Goal: Task Accomplishment & Management: Manage account settings

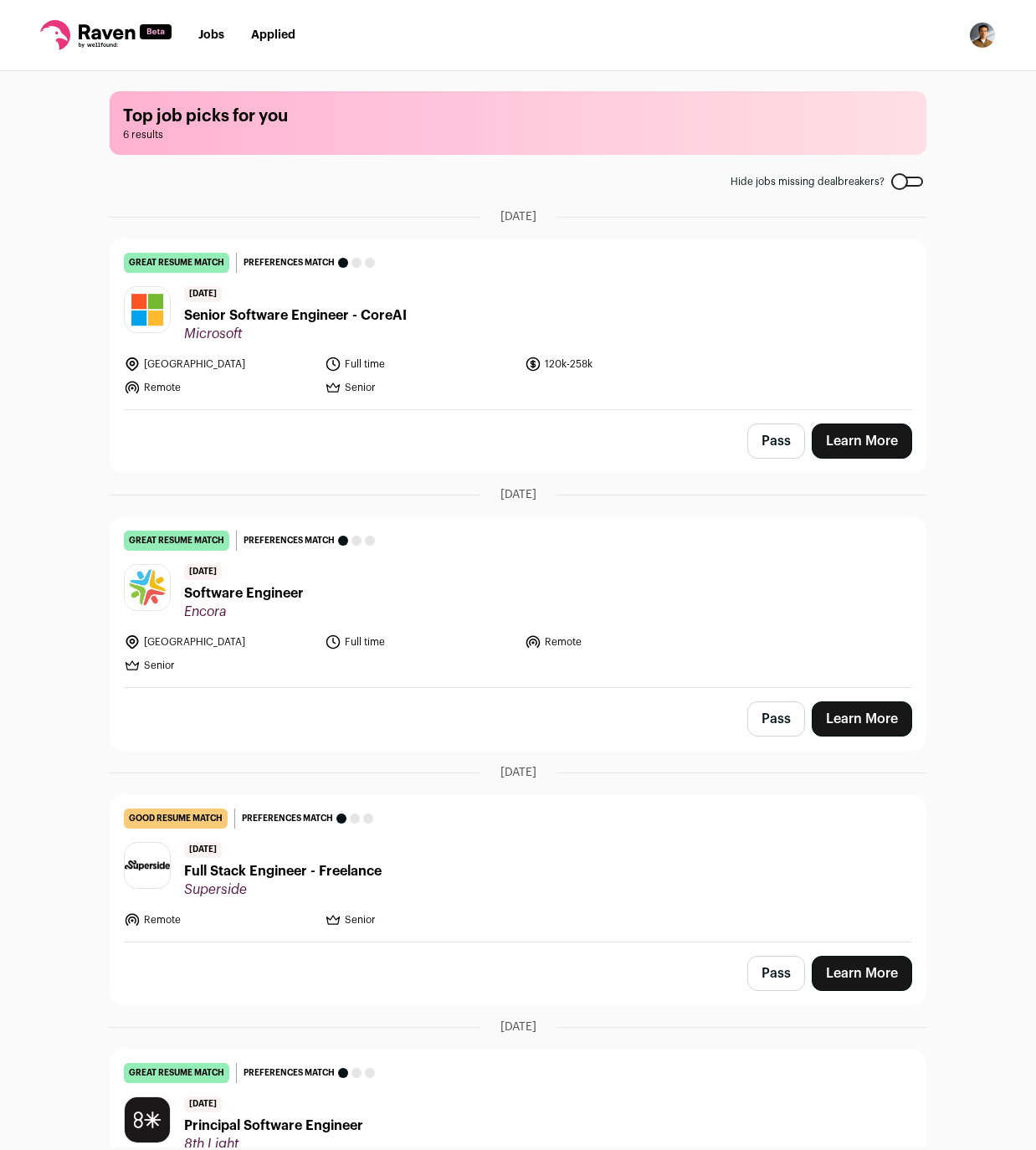
click at [779, 718] on button "Pass" at bounding box center [776, 719] width 58 height 35
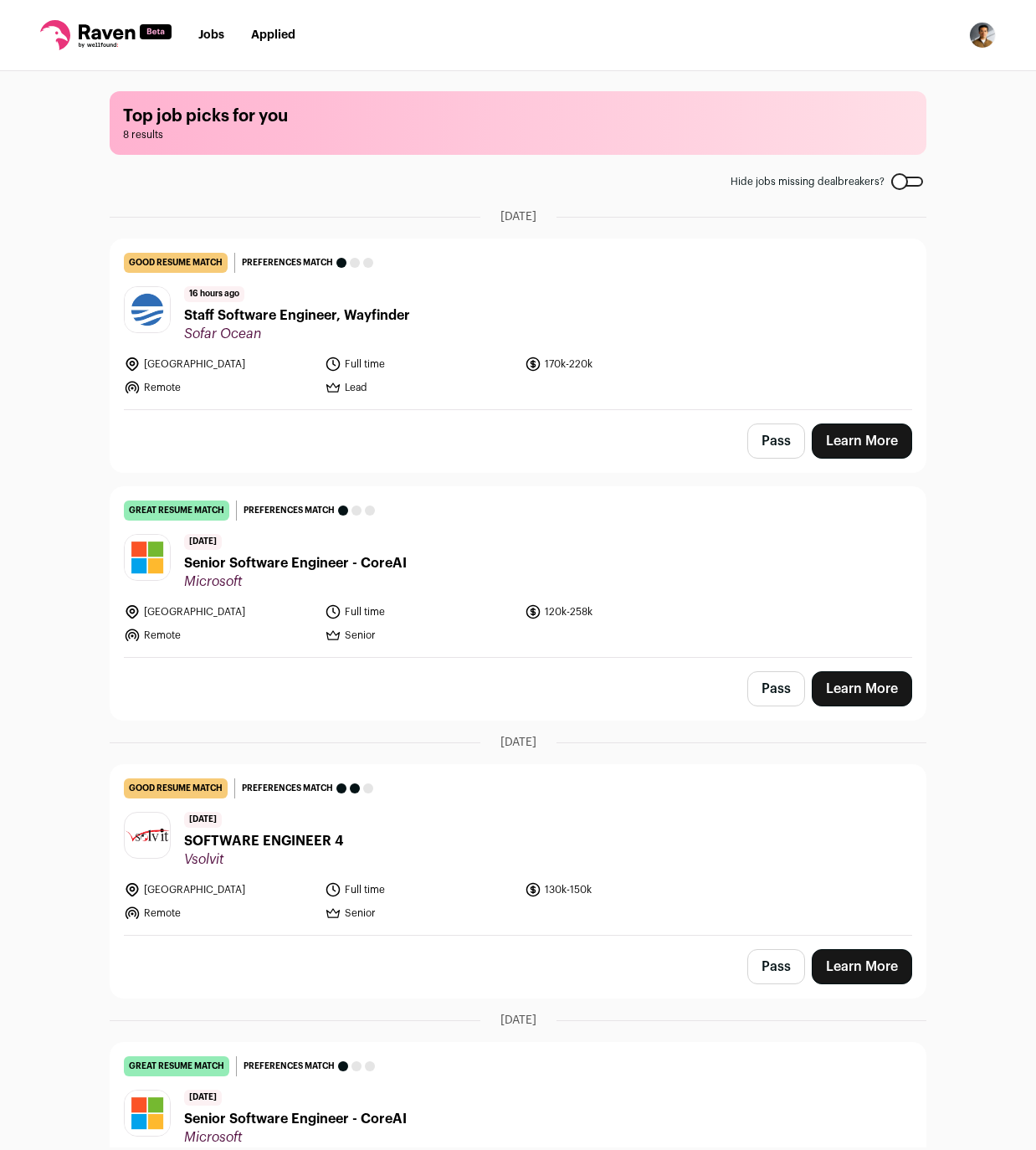
click at [772, 447] on button "Pass" at bounding box center [776, 441] width 58 height 35
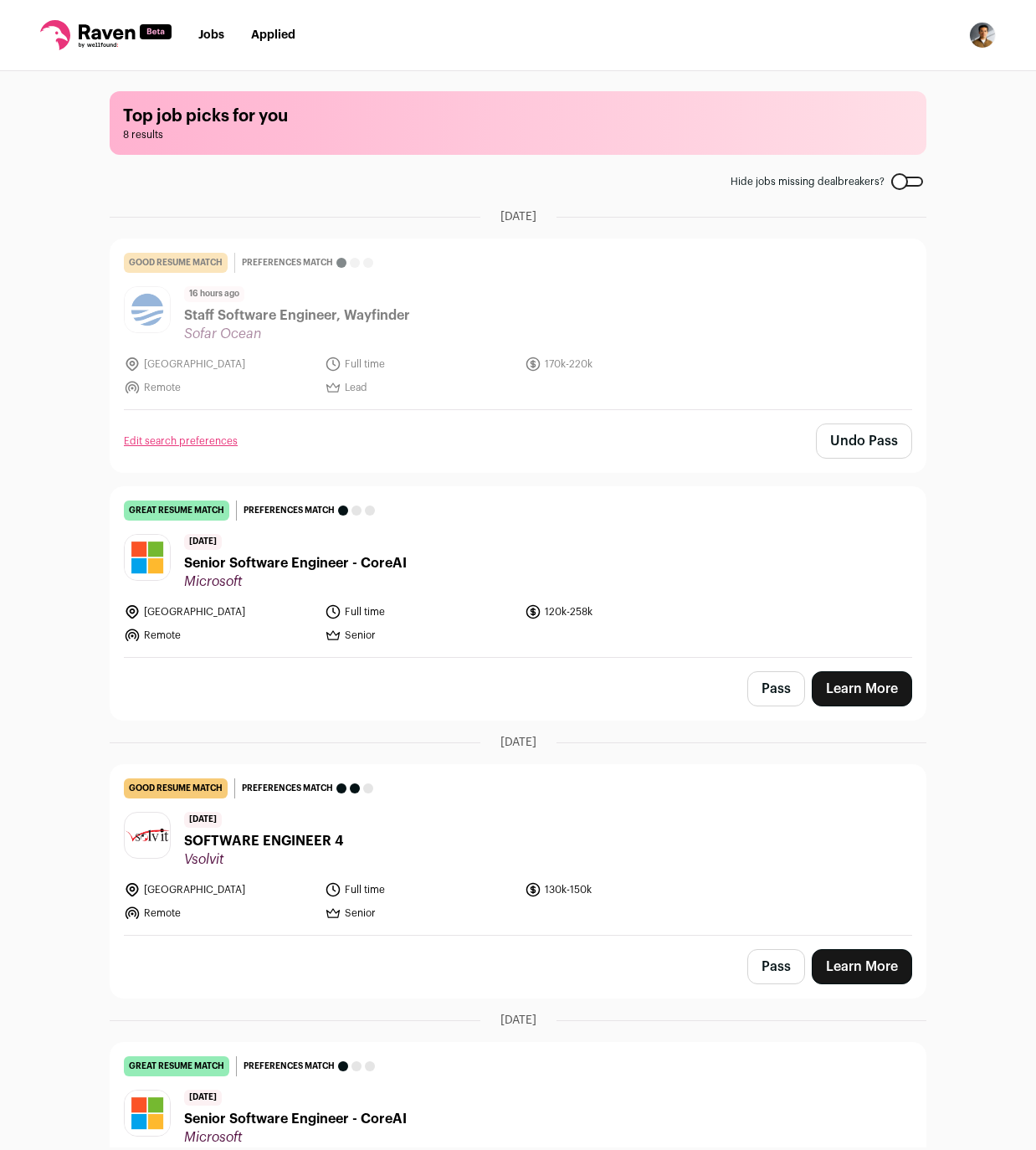
click at [349, 314] on span "Staff Software Engineer, Wayfinder" at bounding box center [297, 315] width 226 height 20
click at [365, 561] on span "Senior Software Engineer - CoreAI" at bounding box center [295, 563] width 223 height 20
click at [786, 686] on button "Pass" at bounding box center [776, 689] width 58 height 35
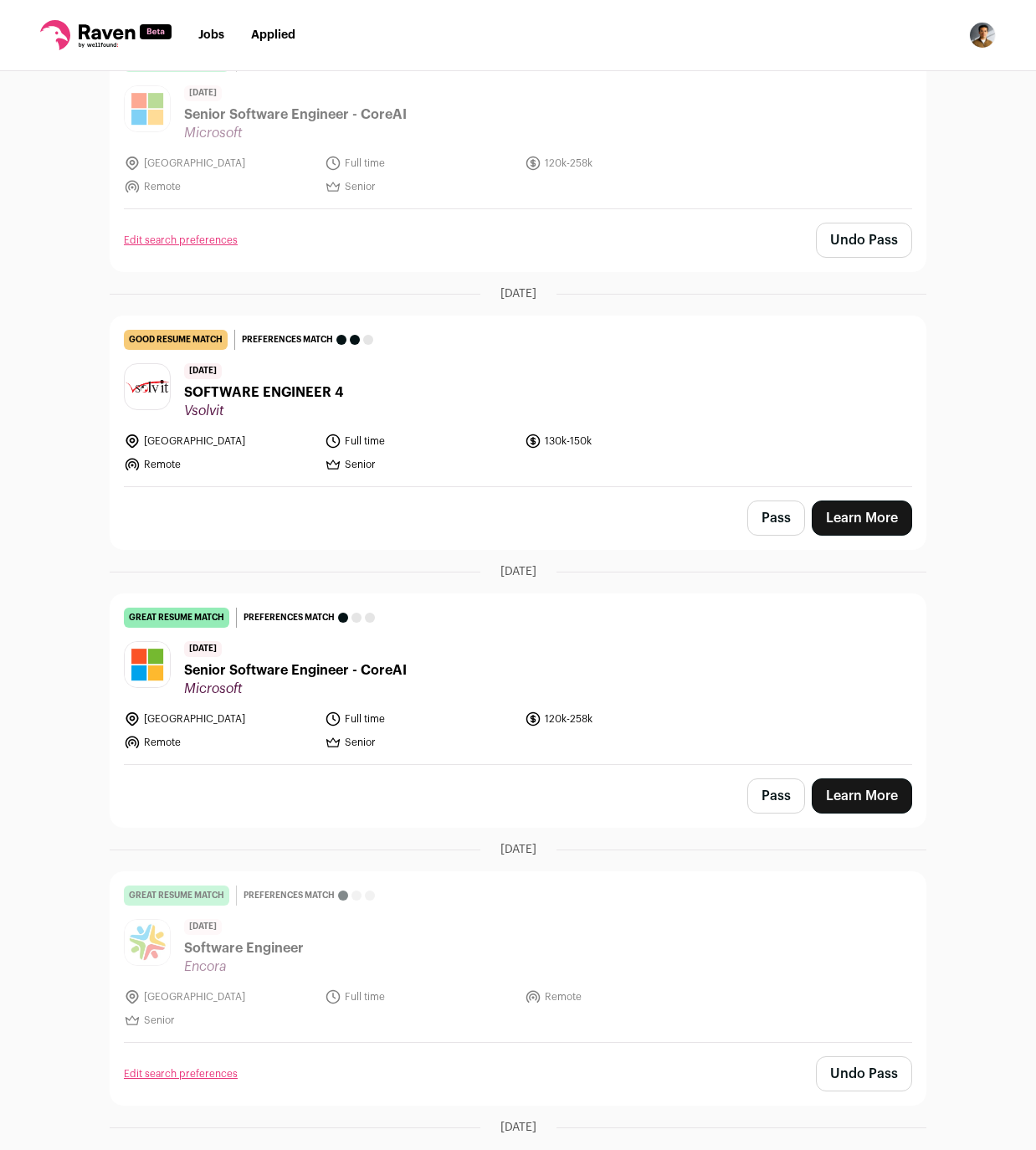
scroll to position [450, 0]
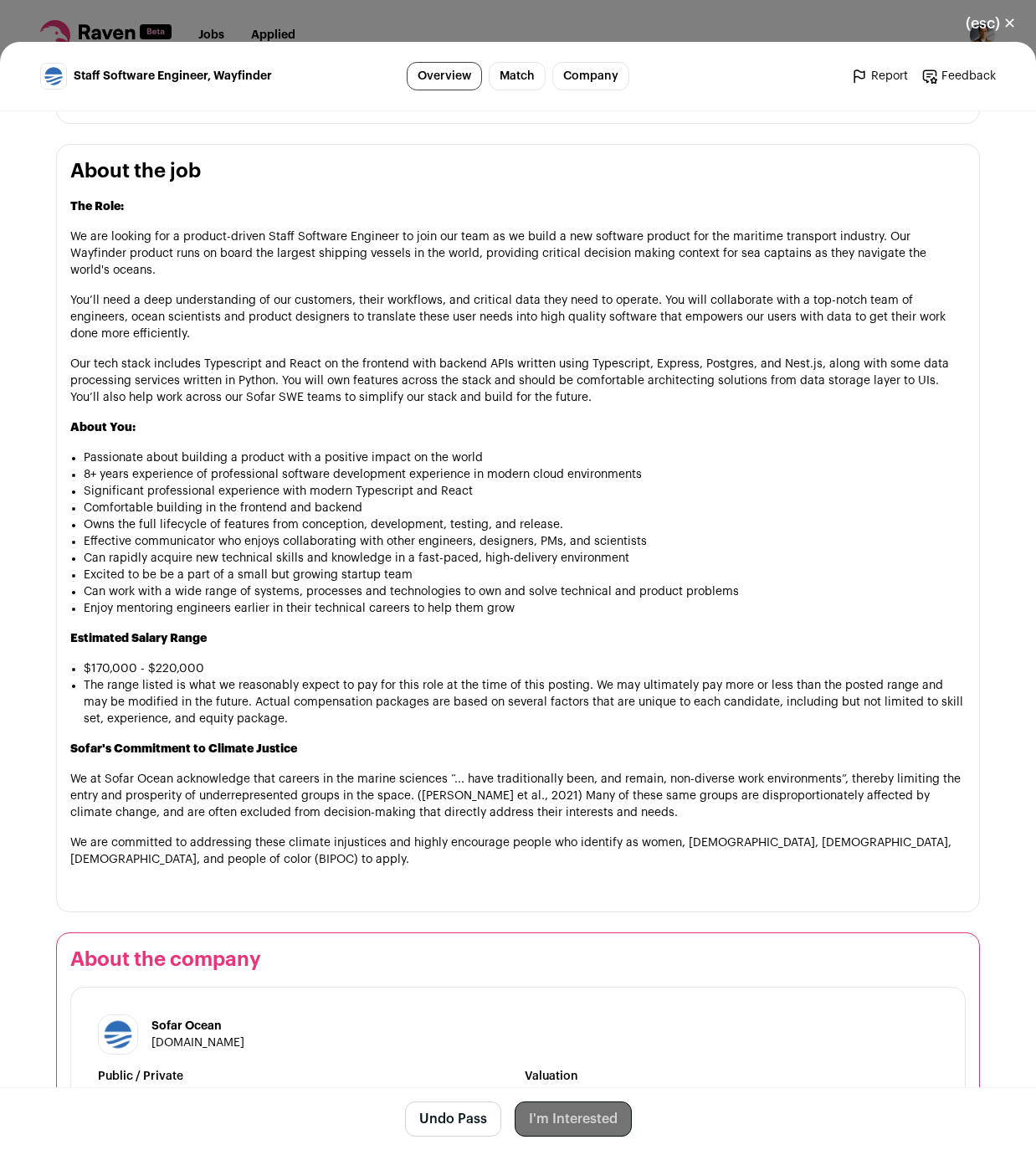
scroll to position [756, 0]
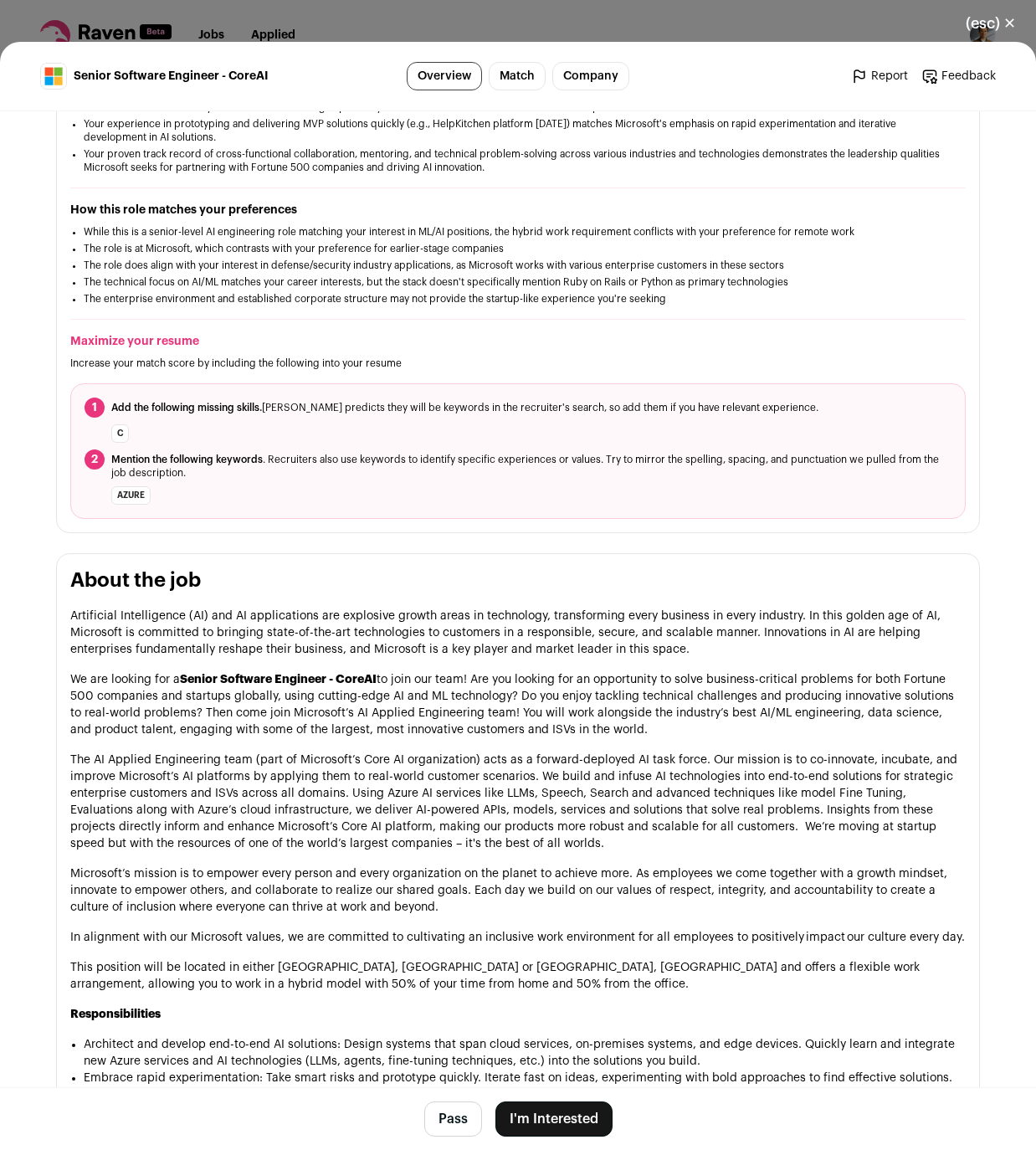
scroll to position [426, 0]
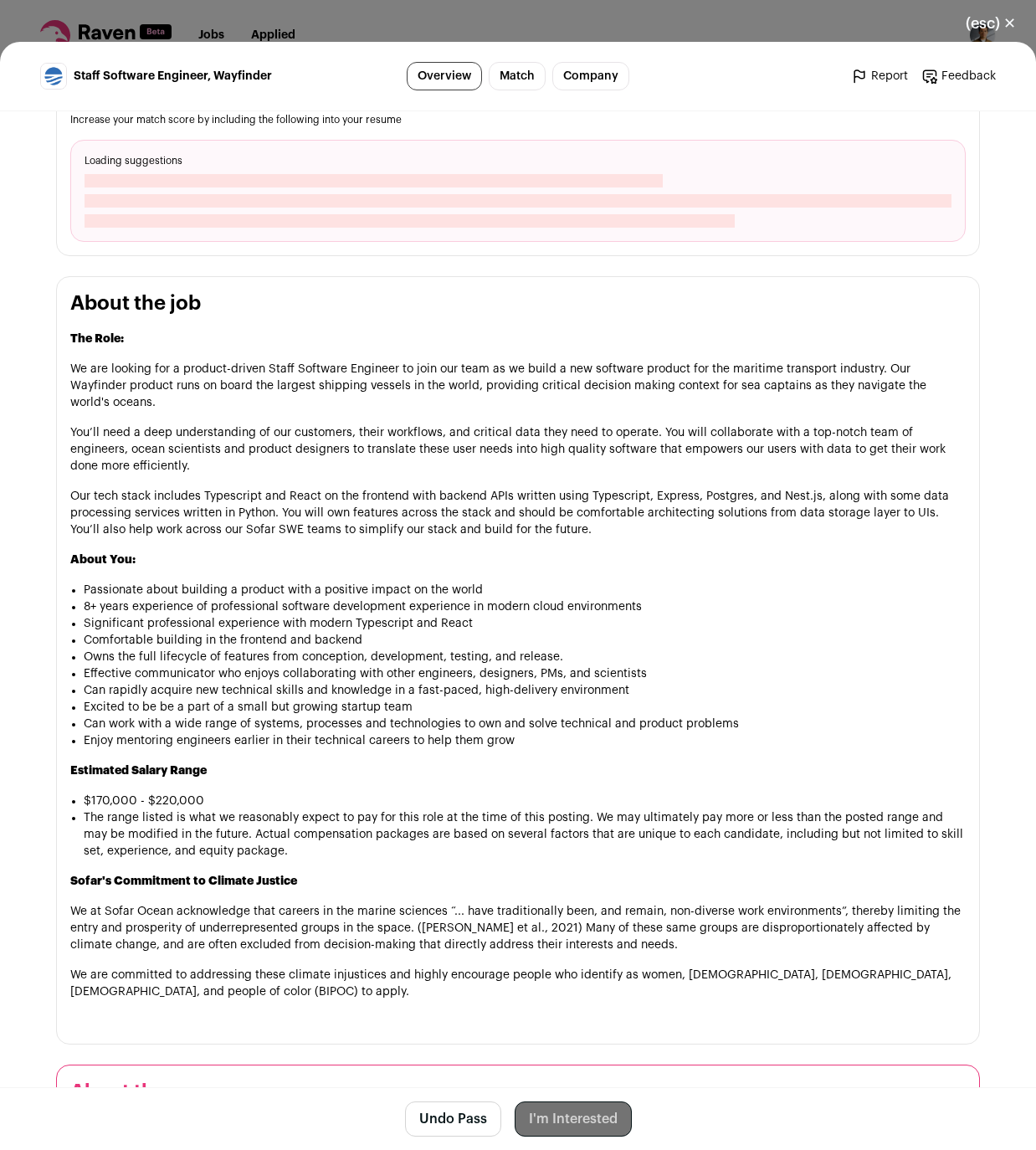
scroll to position [733, 0]
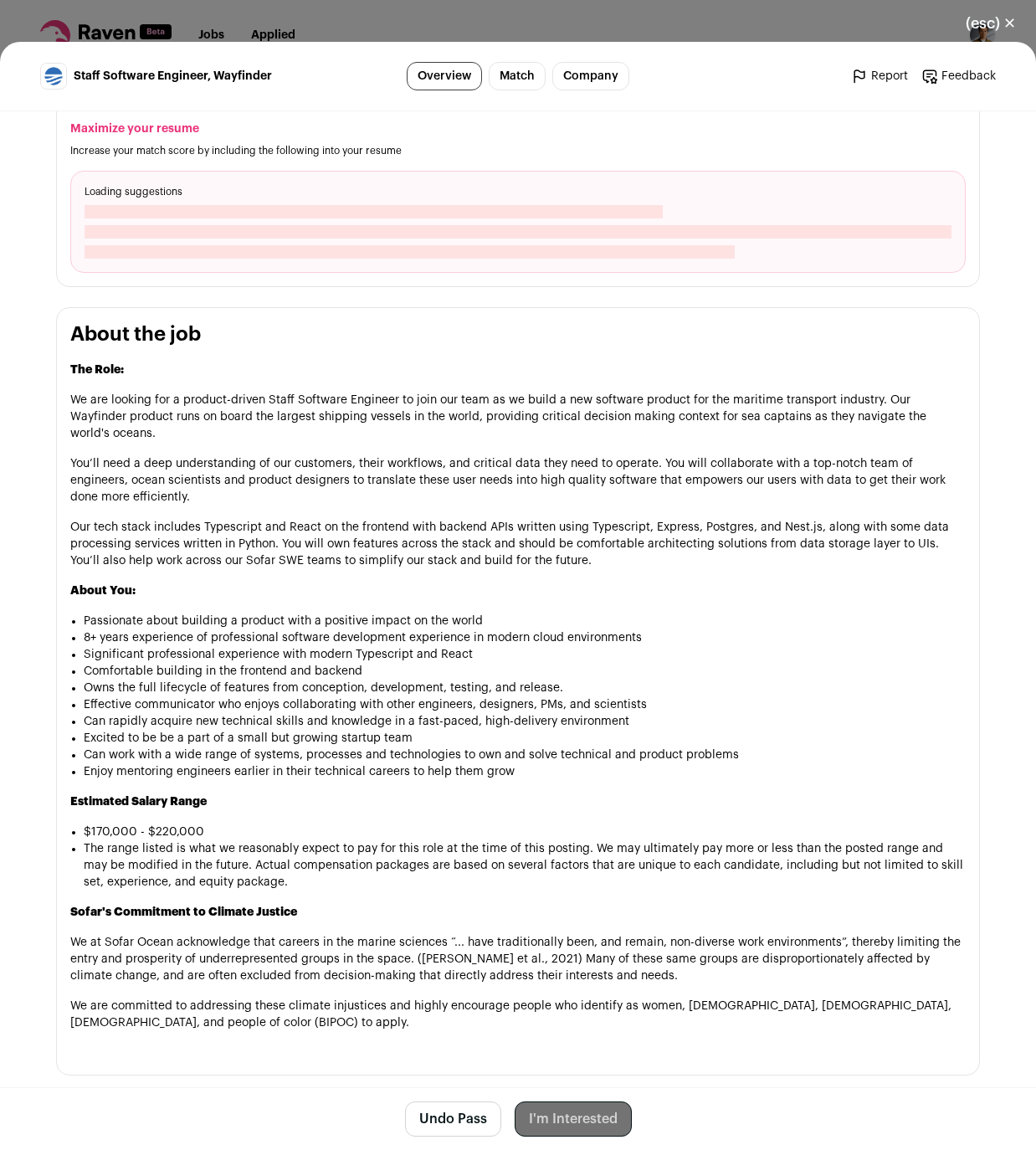
scroll to position [737, 0]
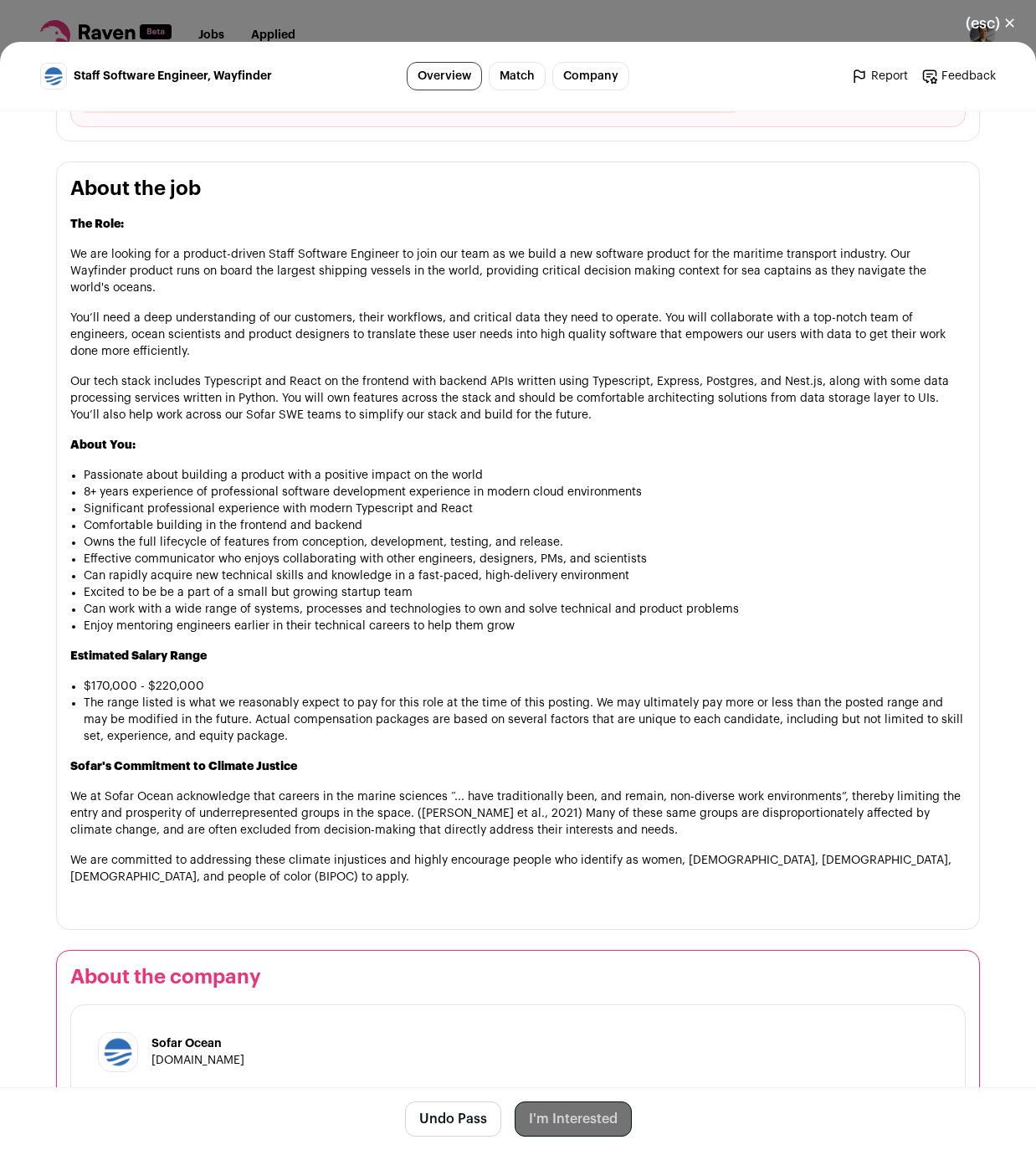
click at [245, 795] on p "We at Sofar Ocean acknowledge that careers in the marine sciences “... have tra…" at bounding box center [518, 813] width 895 height 51
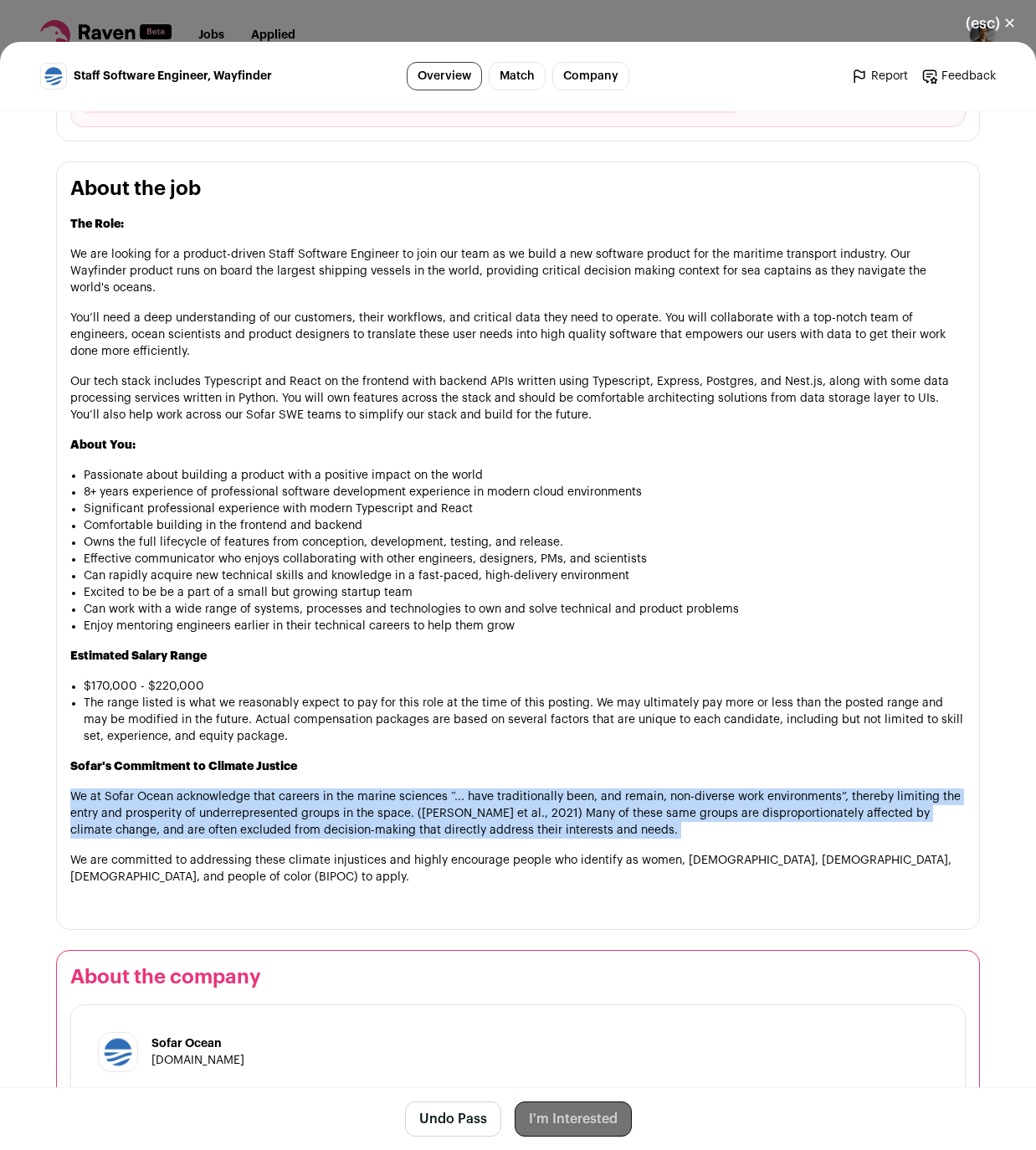
click at [245, 795] on p "We at Sofar Ocean acknowledge that careers in the marine sciences “... have tra…" at bounding box center [518, 813] width 895 height 51
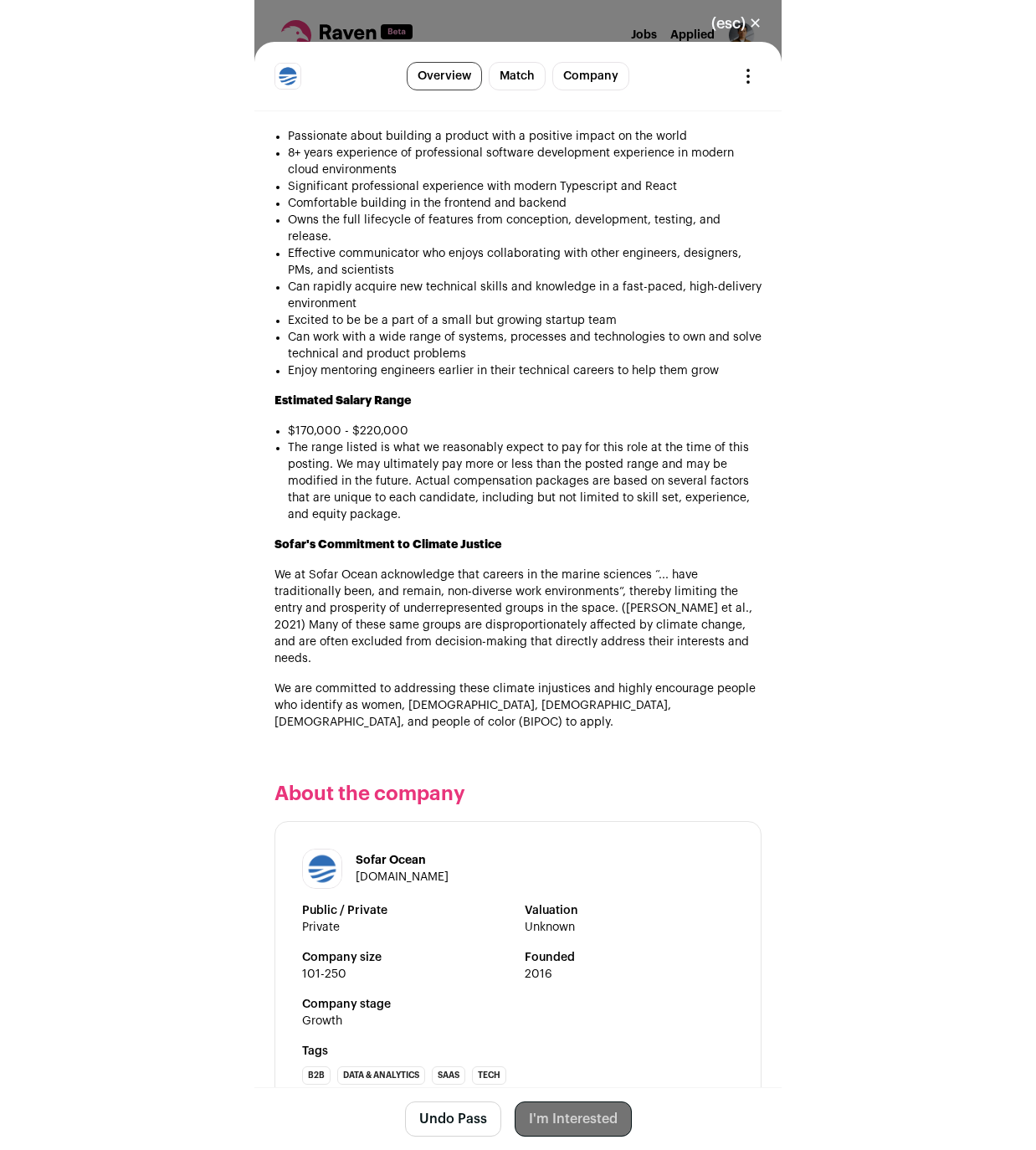
scroll to position [1066, 0]
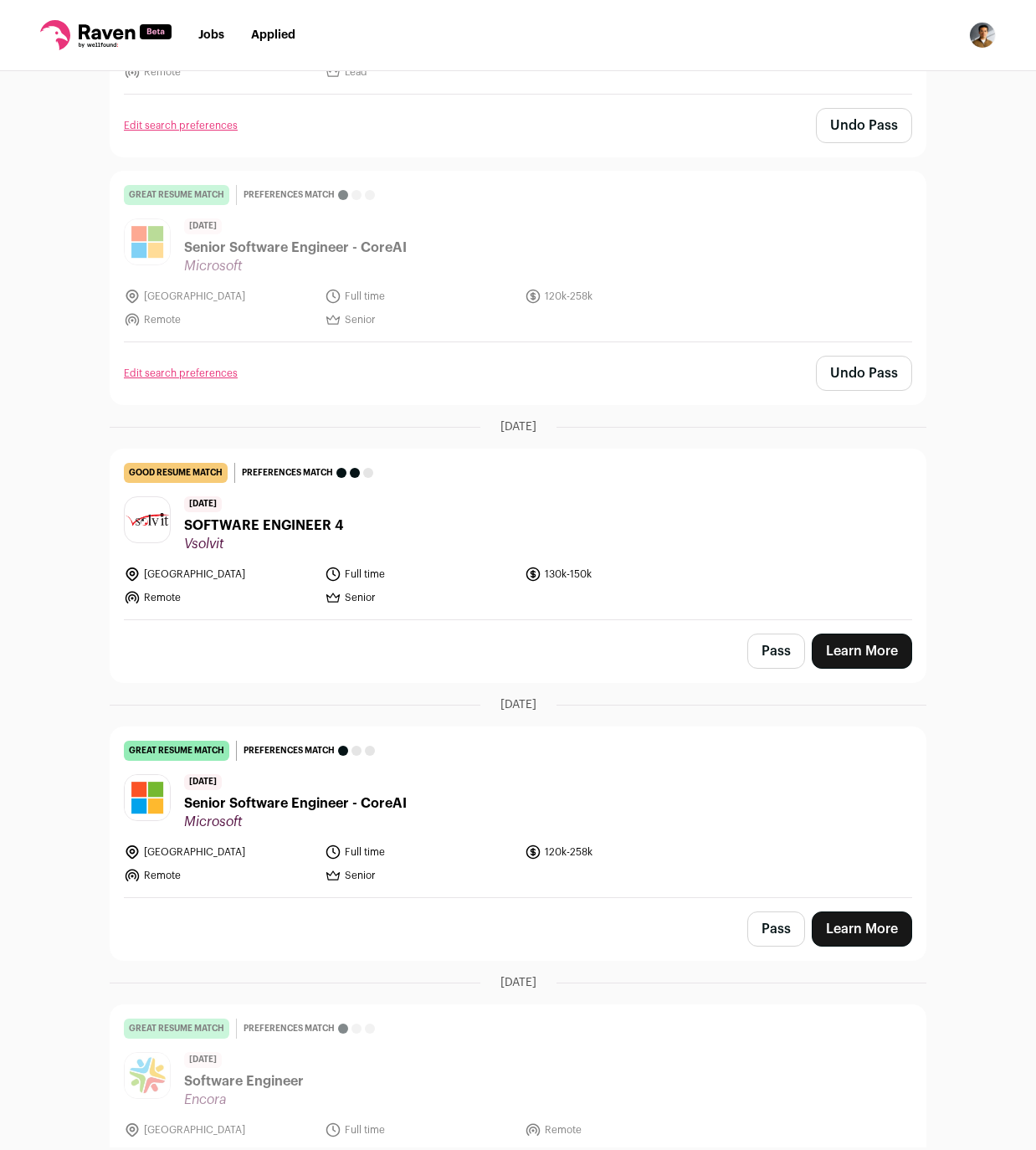
scroll to position [441, 0]
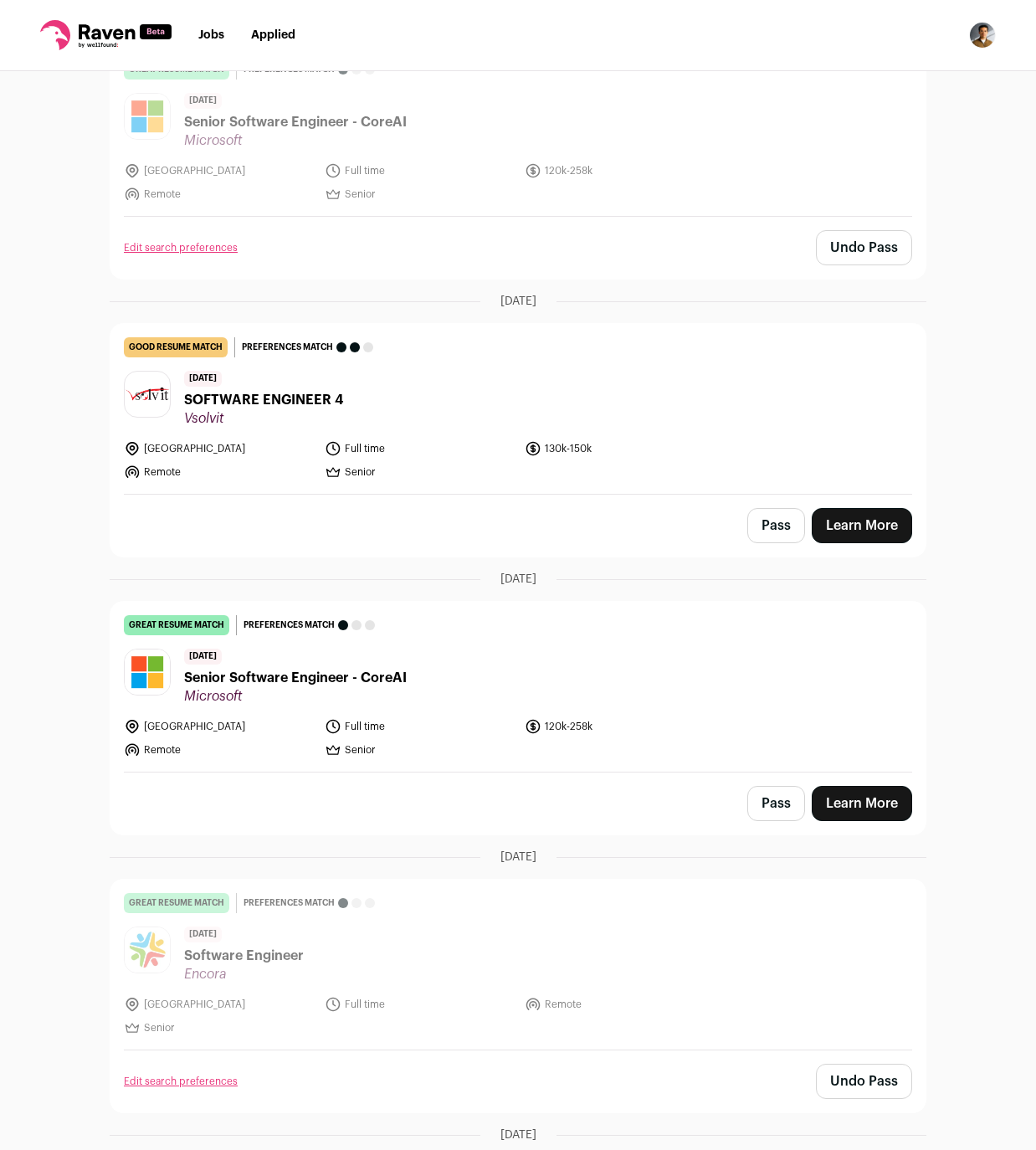
click at [782, 529] on button "Pass" at bounding box center [776, 525] width 58 height 35
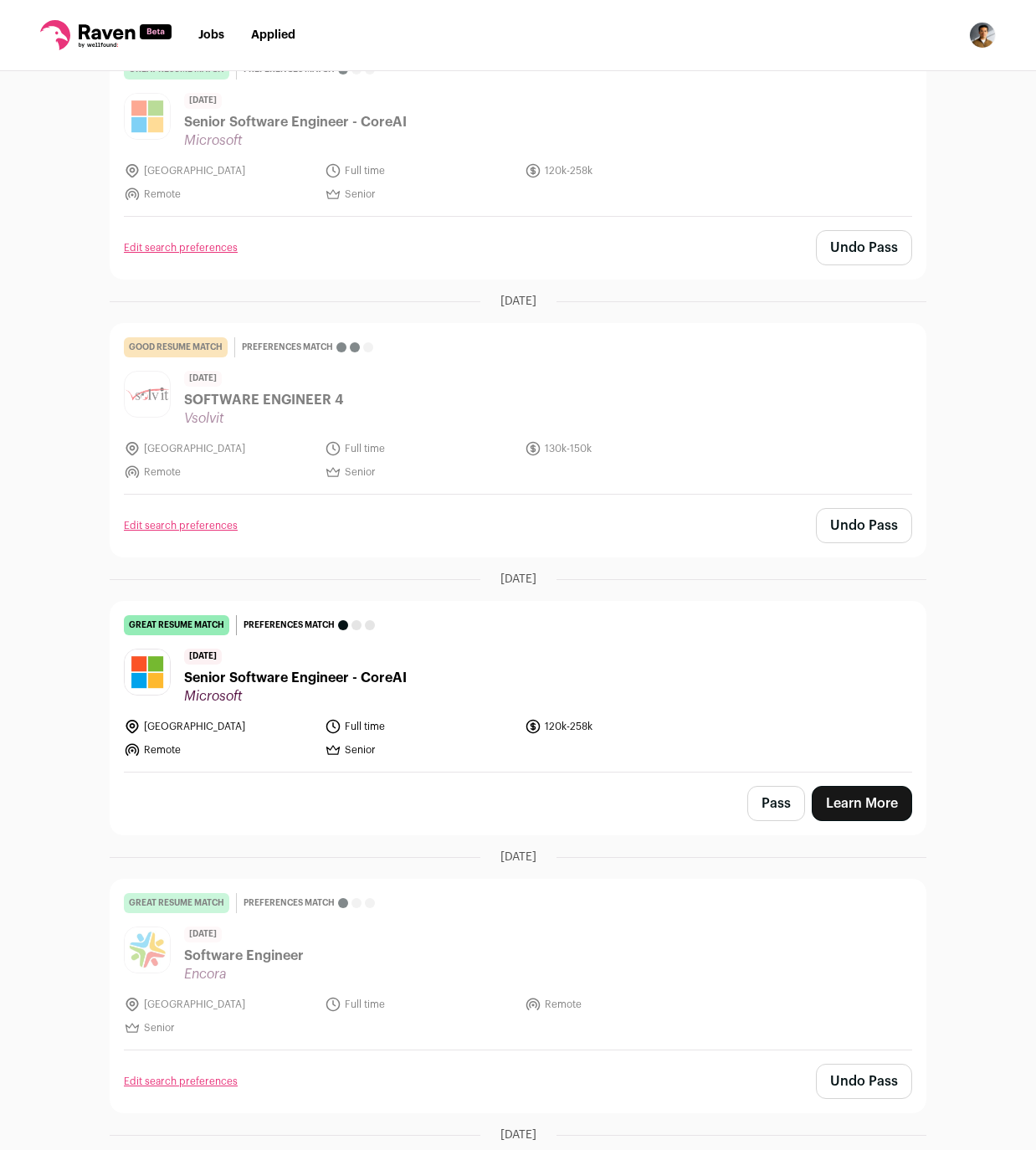
click at [785, 798] on button "Pass" at bounding box center [776, 803] width 58 height 35
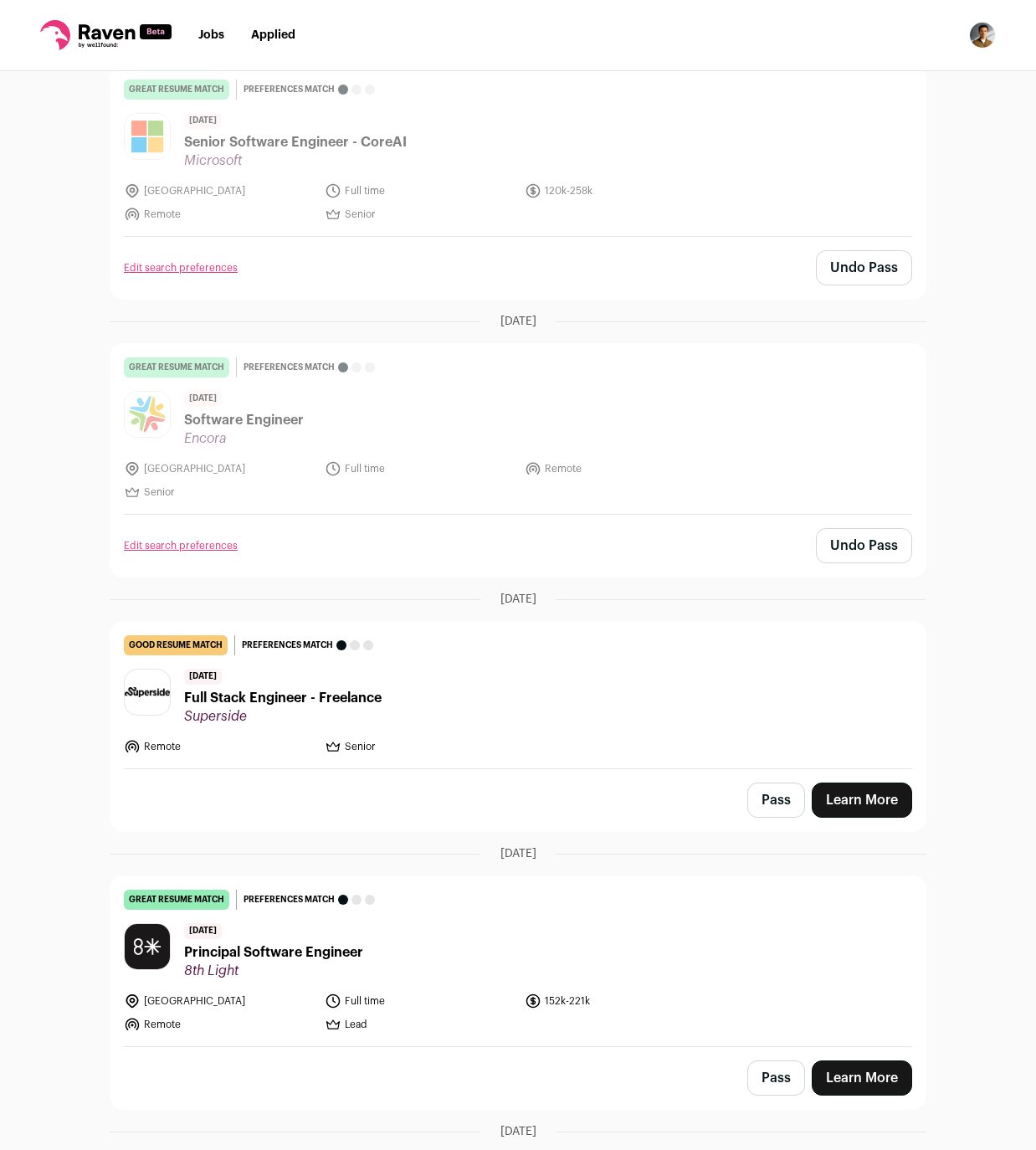
scroll to position [1193, 0]
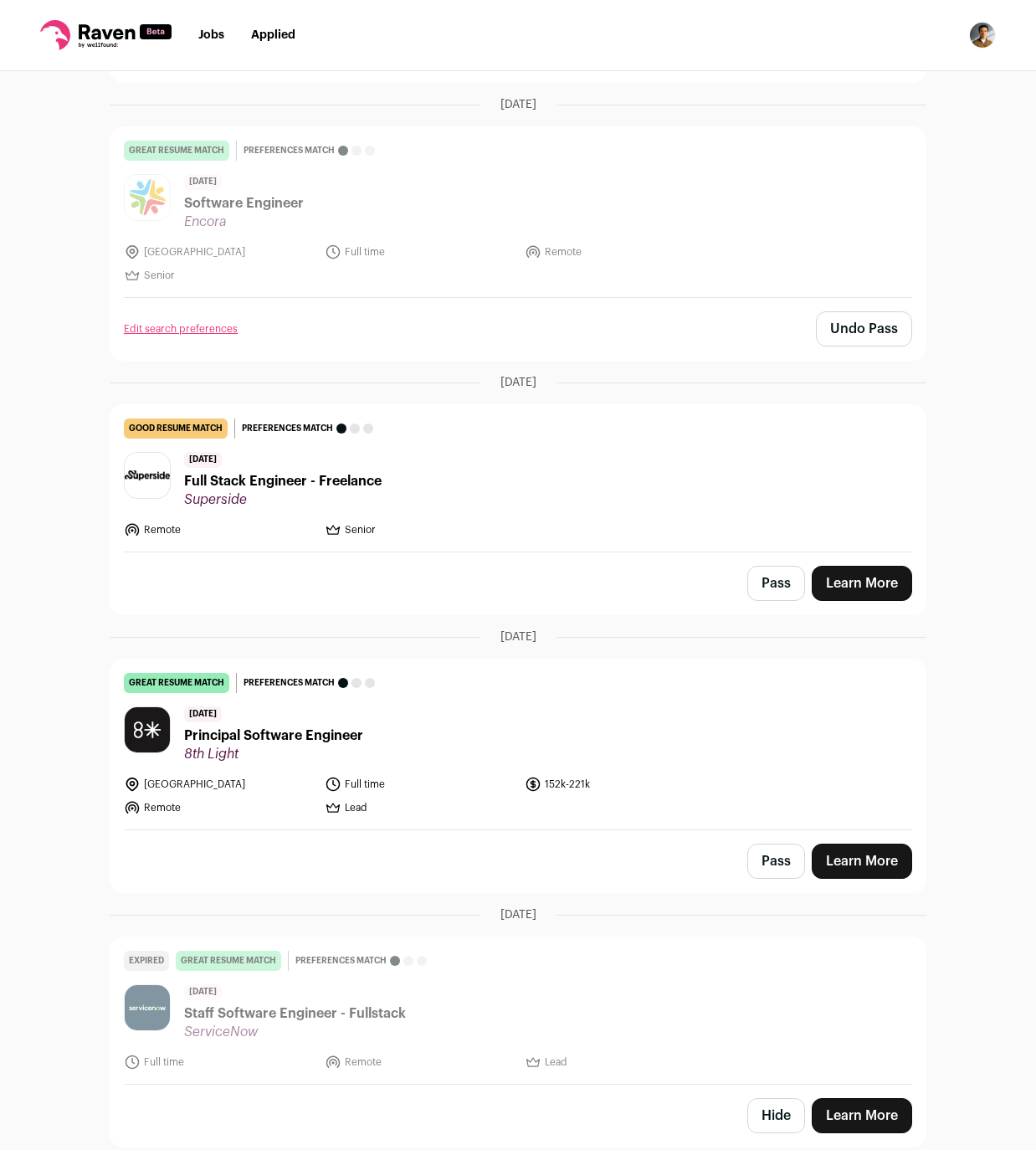
click at [774, 860] on button "Pass" at bounding box center [776, 861] width 58 height 35
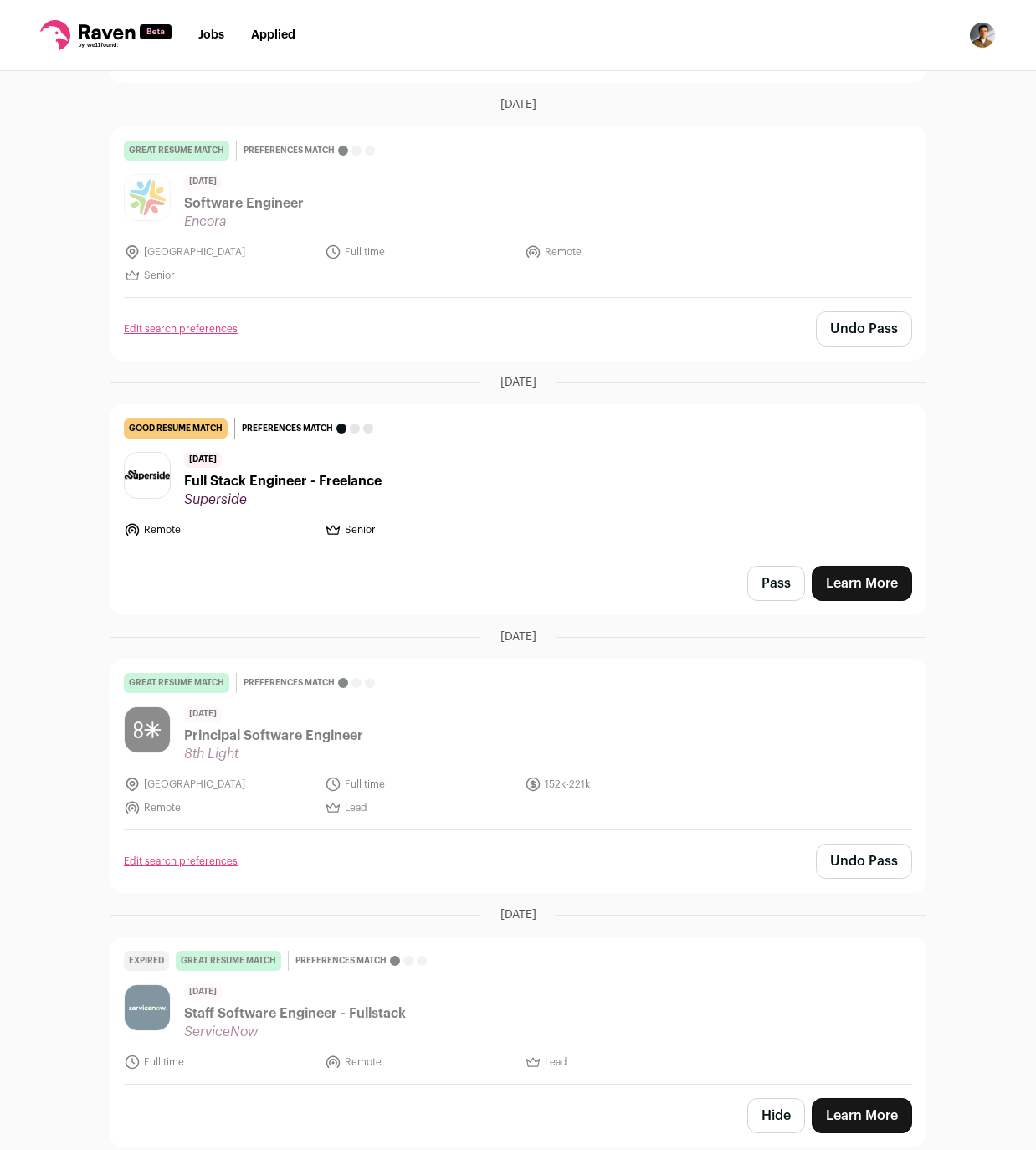
click at [791, 1126] on button "Hide" at bounding box center [776, 1115] width 58 height 35
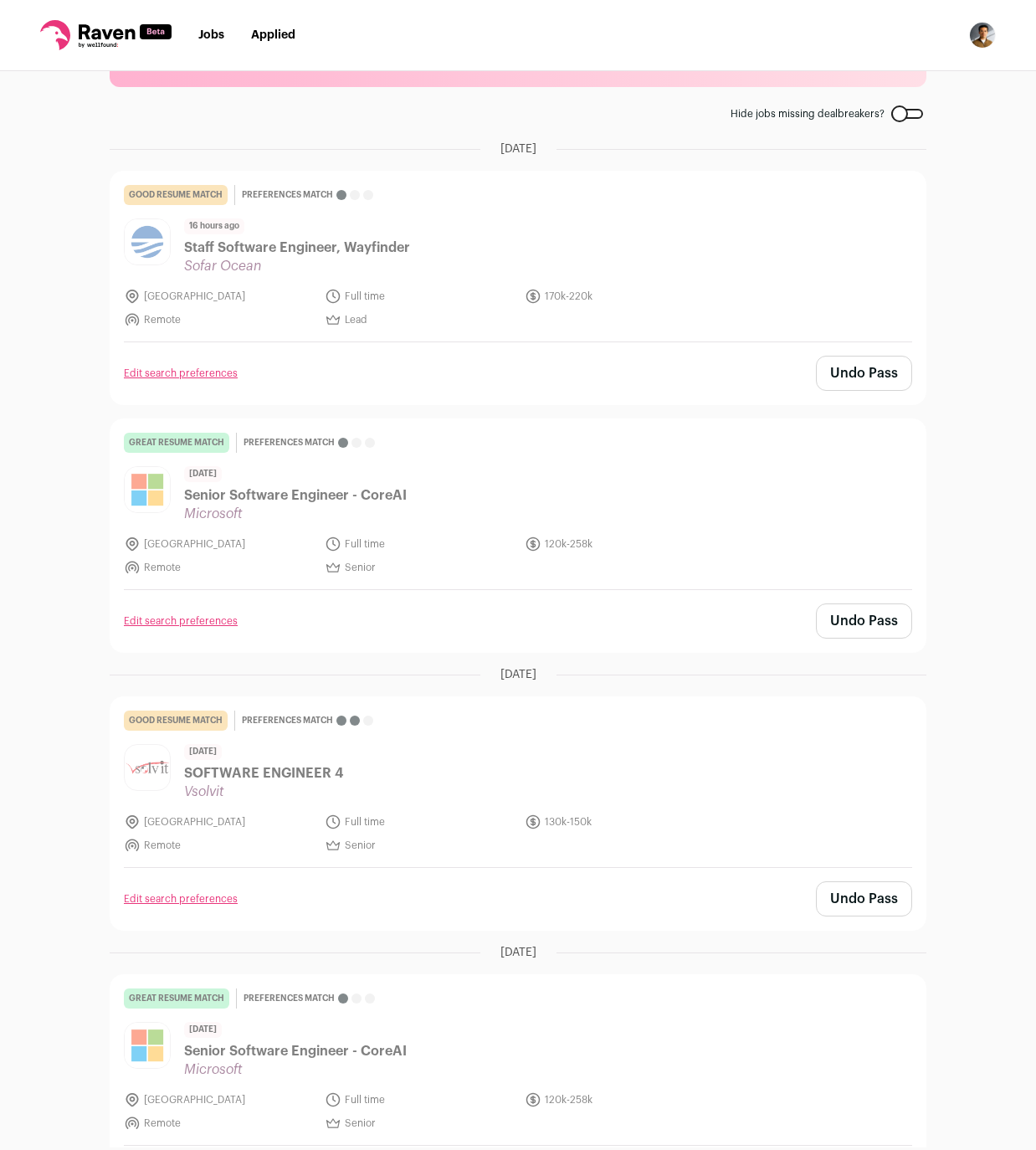
scroll to position [0, 0]
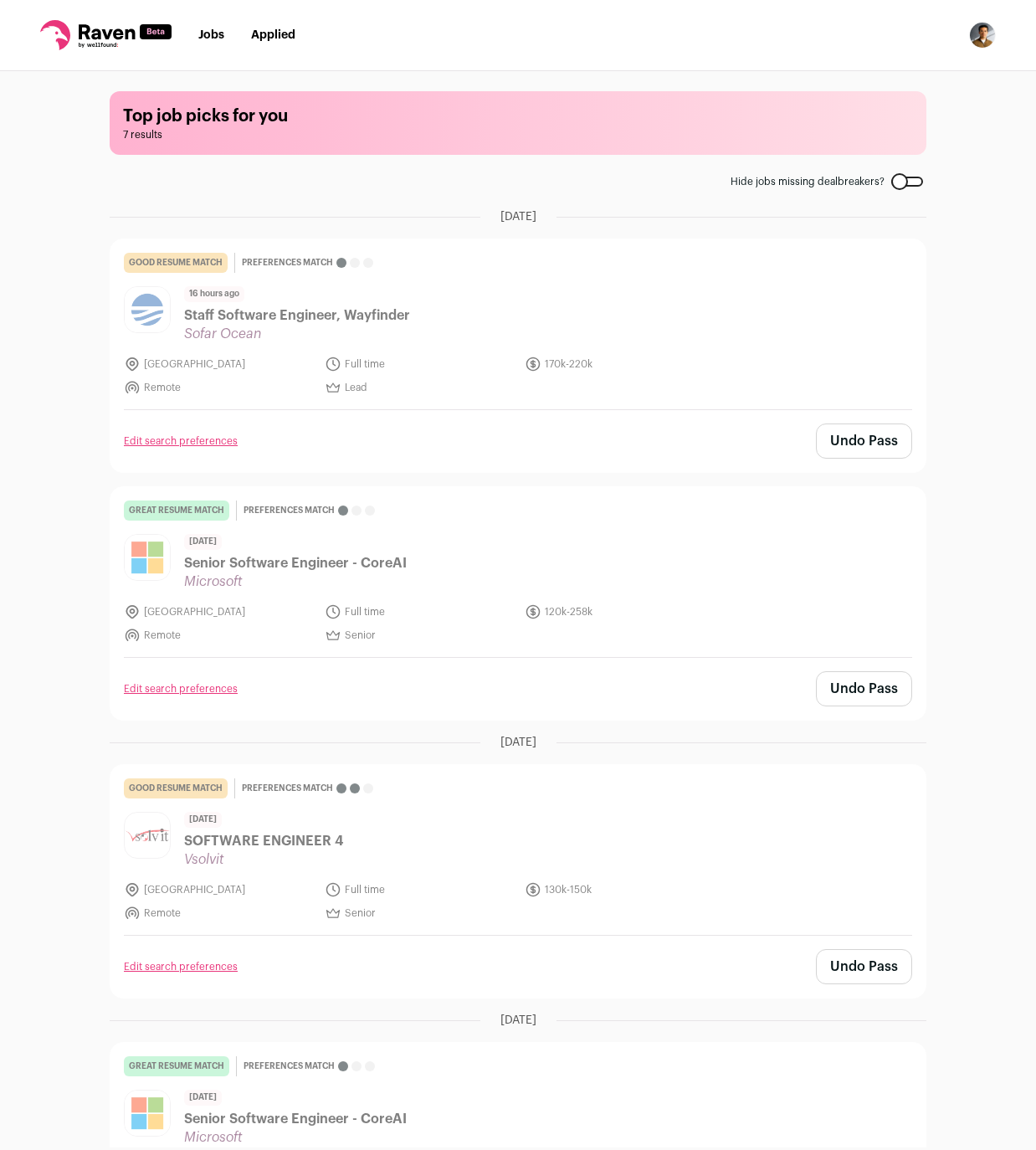
click at [909, 190] on main "Top job picks for you 7 results Hide jobs missing dealbreakers? August 13th, 20…" at bounding box center [517, 609] width 856 height 1076
click at [909, 181] on div at bounding box center [906, 181] width 32 height 10
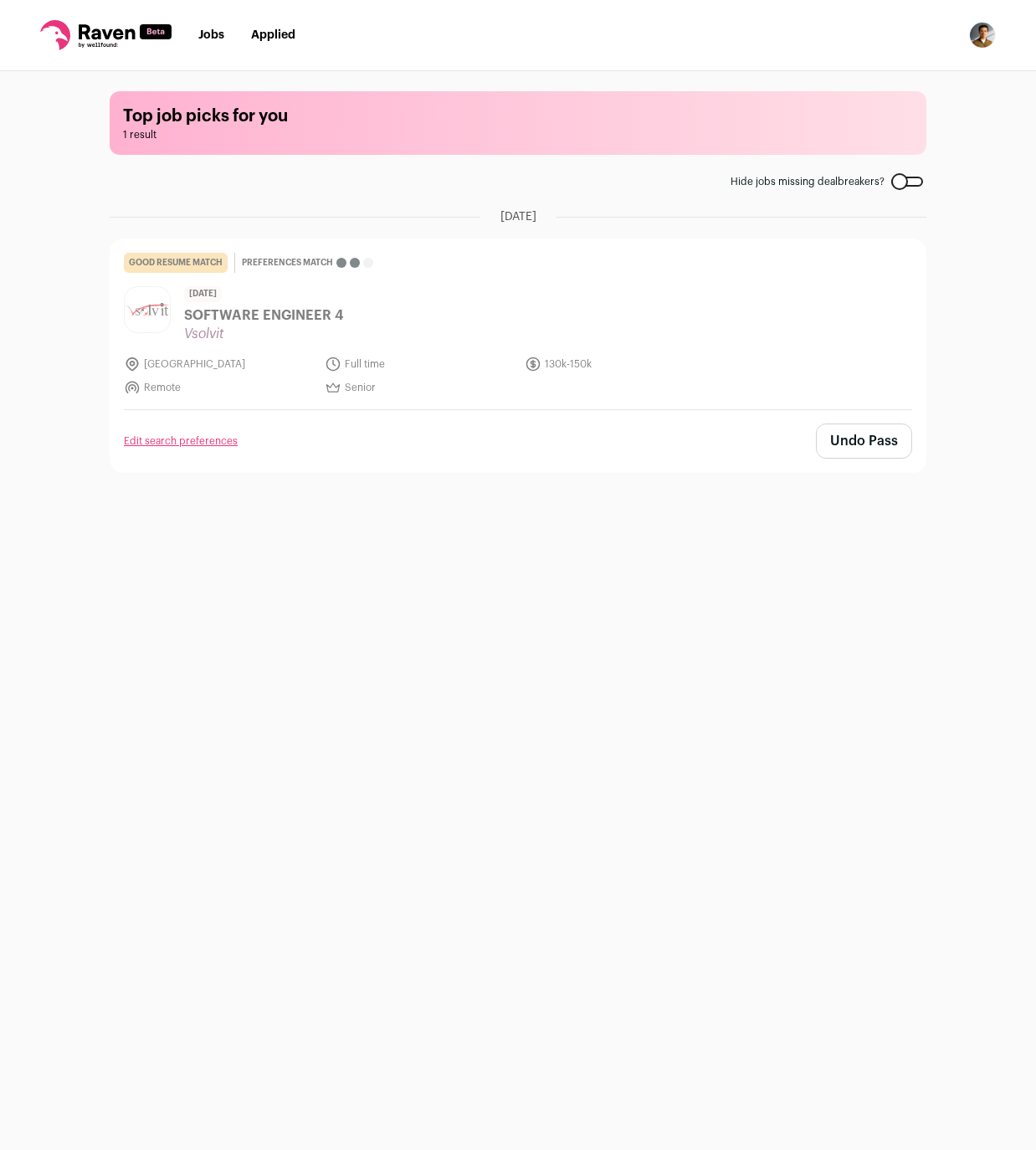
click at [539, 653] on main "Top job picks for you 1 result Hide jobs missing dealbreakers? August 12th, 202…" at bounding box center [517, 609] width 856 height 1076
click at [976, 41] on img "Open dropdown" at bounding box center [983, 35] width 27 height 27
click at [873, 80] on link "Settings" at bounding box center [902, 78] width 185 height 41
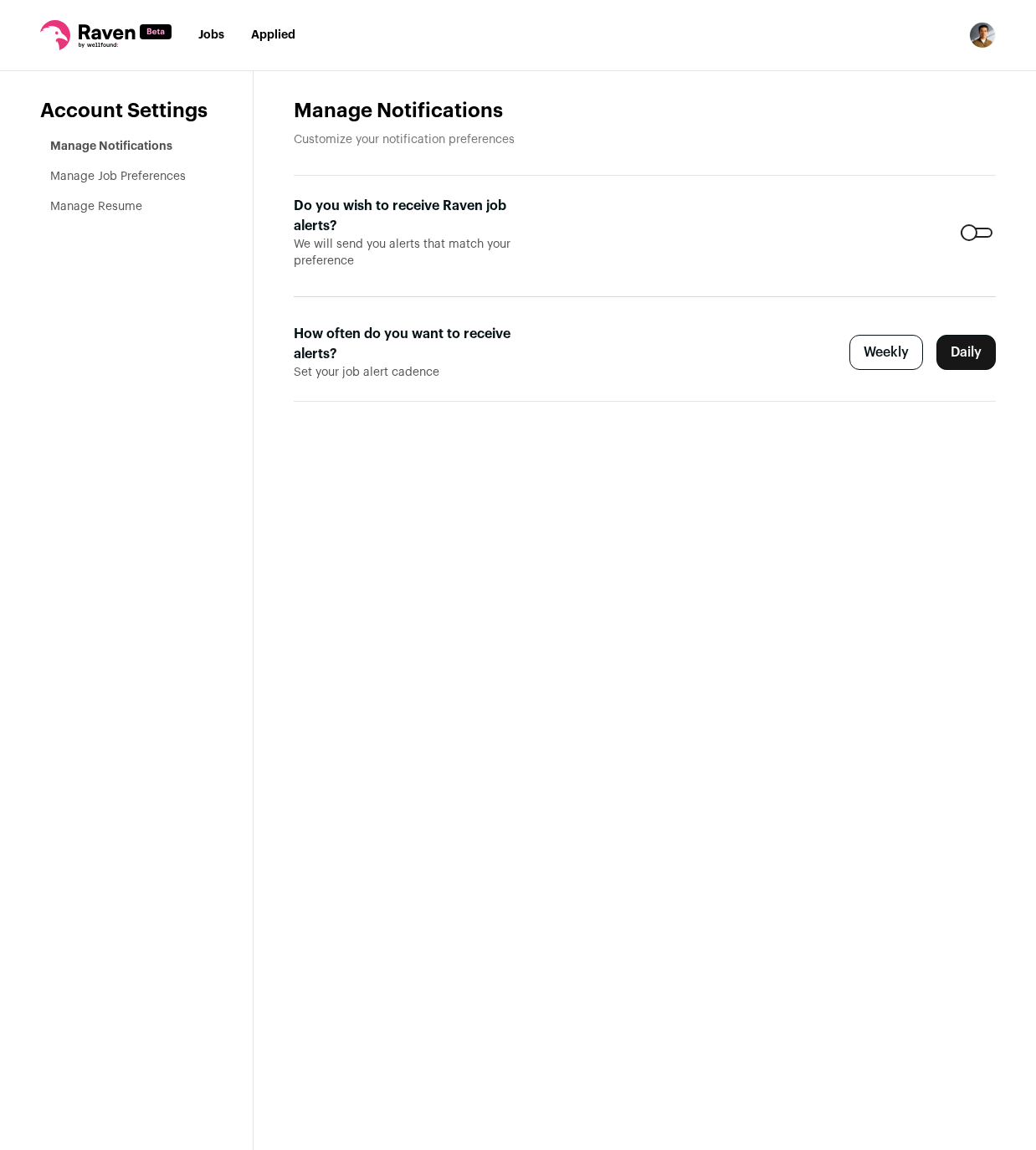
click at [978, 232] on div at bounding box center [976, 232] width 32 height 10
click at [886, 365] on div "Weekly Daily" at bounding box center [922, 352] width 146 height 35
click at [979, 227] on div at bounding box center [976, 232] width 32 height 10
click at [901, 333] on form "Do you wish to receive Raven job alerts? We will send you alerts that match you…" at bounding box center [644, 289] width 702 height 226
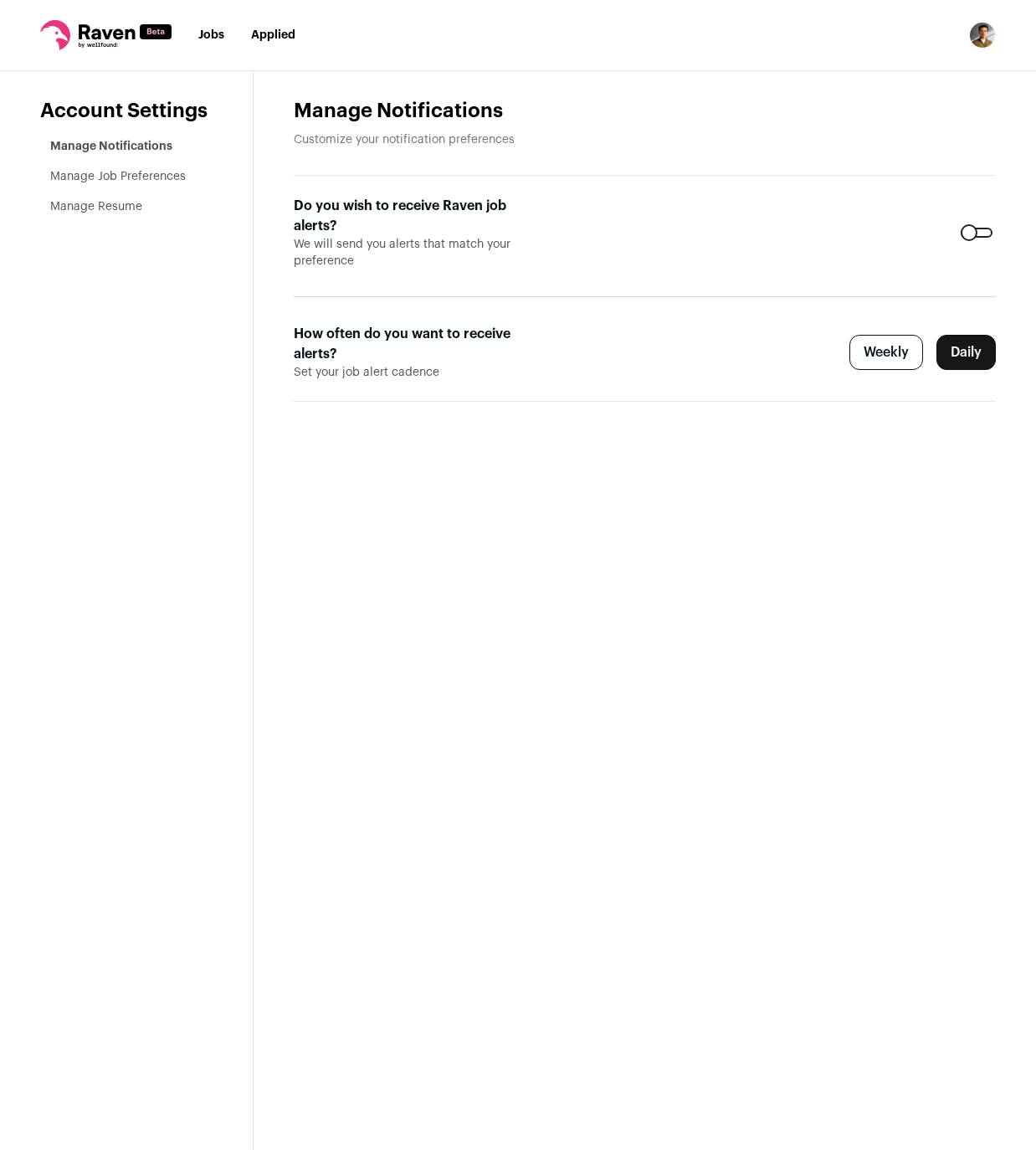
click at [887, 350] on label "Weekly" at bounding box center [886, 352] width 74 height 35
click at [885, 350] on label "Weekly" at bounding box center [886, 352] width 74 height 35
click at [100, 174] on link "Manage Job Preferences" at bounding box center [118, 176] width 135 height 12
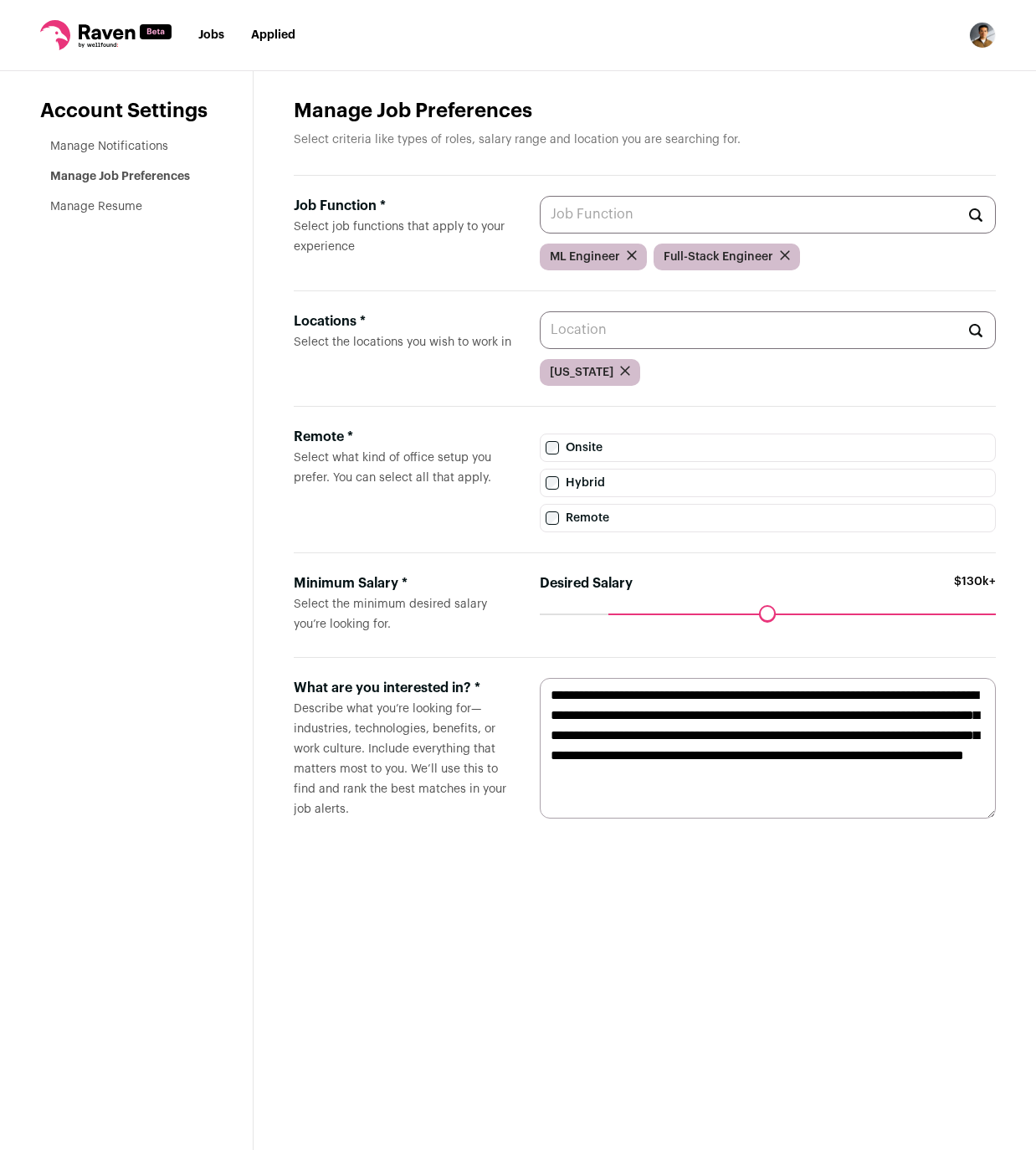
click at [637, 225] on input "Job Function * Select job functions that apply to your experience" at bounding box center [767, 215] width 456 height 38
click at [629, 246] on li "Robotics Engineer" at bounding box center [767, 256] width 454 height 44
type input "Robotics Engineer"
click at [622, 218] on input "Job Function * Select job functions that apply to your experience" at bounding box center [767, 215] width 456 height 38
click at [628, 252] on li "Automation Engineer" at bounding box center [767, 256] width 454 height 44
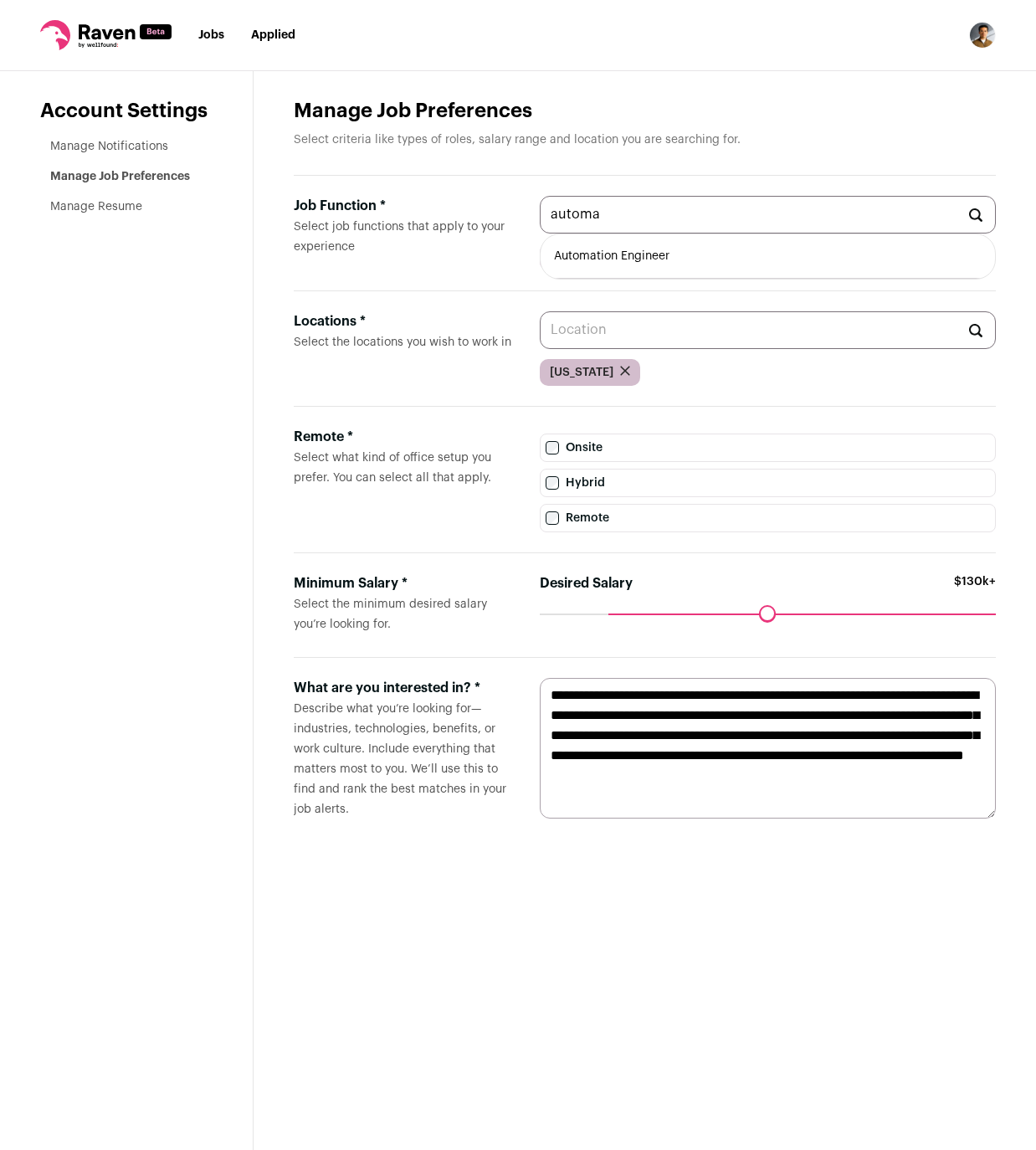
type input "Automation Engineer"
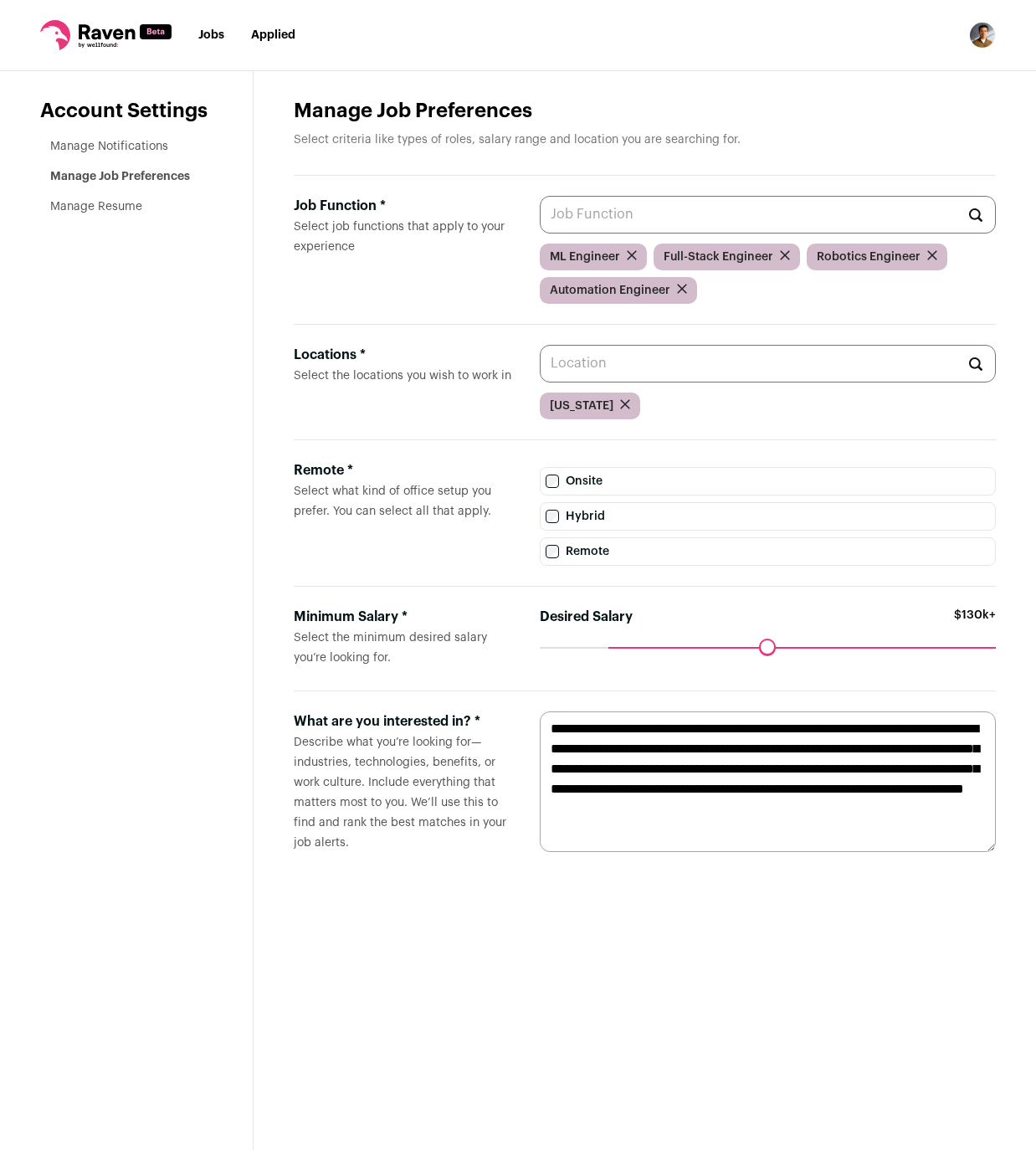
click at [623, 220] on input "Job Function * Select job functions that apply to your experience" at bounding box center [767, 215] width 456 height 38
type input "large"
click at [644, 208] on input "Job Function * Select job functions that apply to your experience" at bounding box center [767, 215] width 456 height 38
drag, startPoint x: 611, startPoint y: 648, endPoint x: 660, endPoint y: 658, distance: 50.0
click at [660, 658] on div "Maximum desired salary ******" at bounding box center [767, 659] width 456 height 23
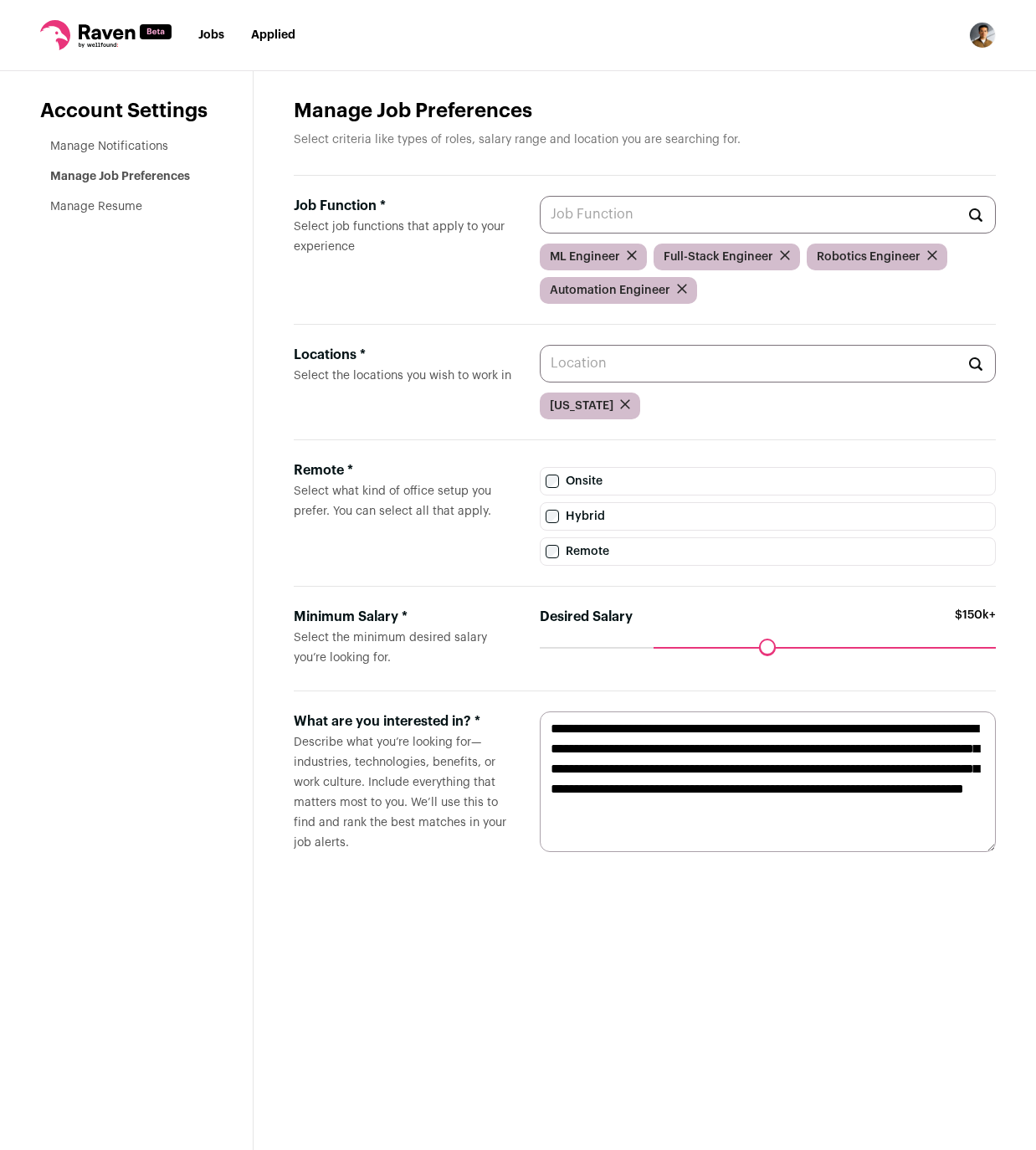
click at [698, 735] on textarea "**********" at bounding box center [767, 782] width 456 height 141
drag, startPoint x: 666, startPoint y: 773, endPoint x: 532, endPoint y: 724, distance: 142.7
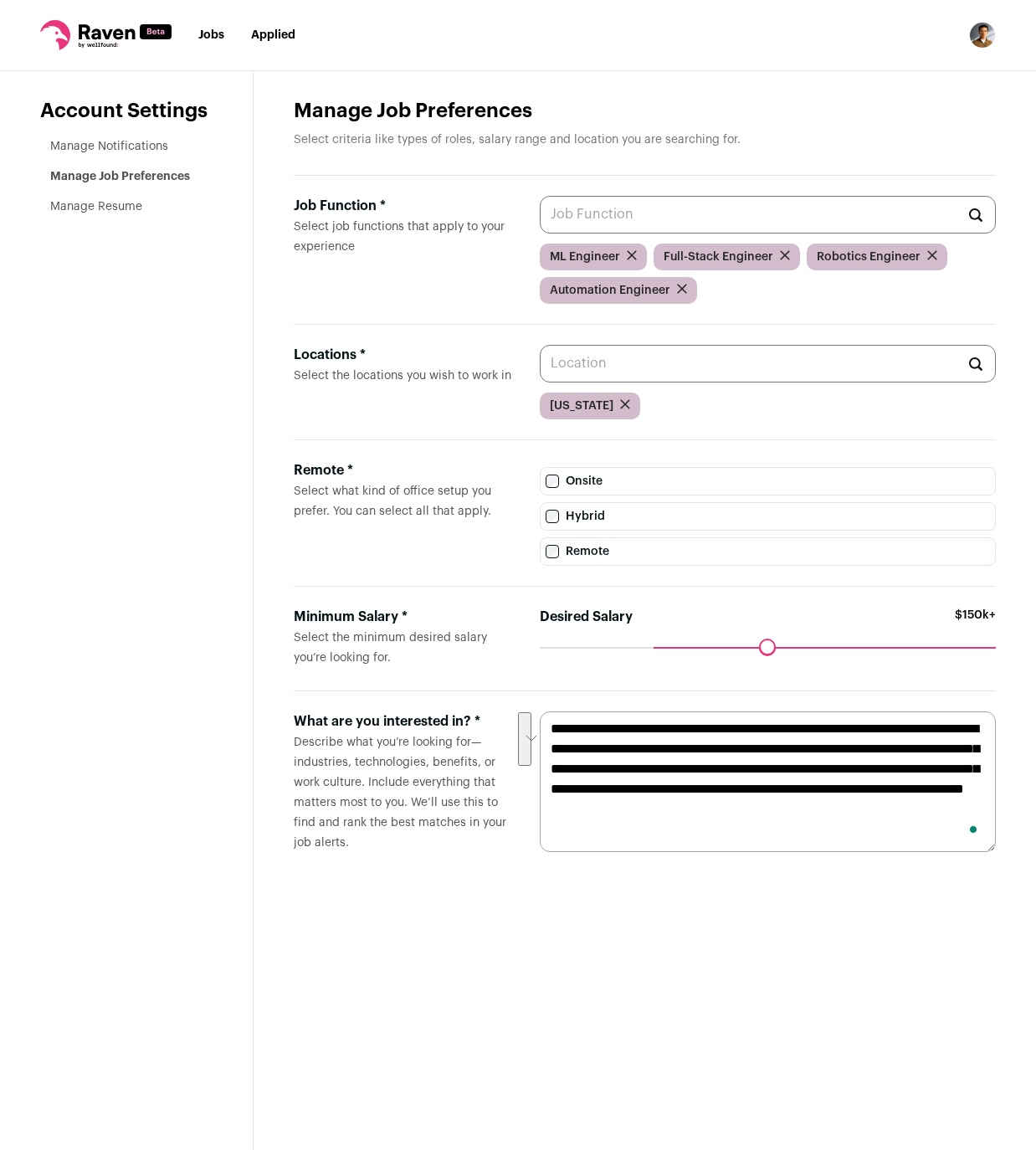
click at [532, 724] on form "**********" at bounding box center [644, 782] width 702 height 181
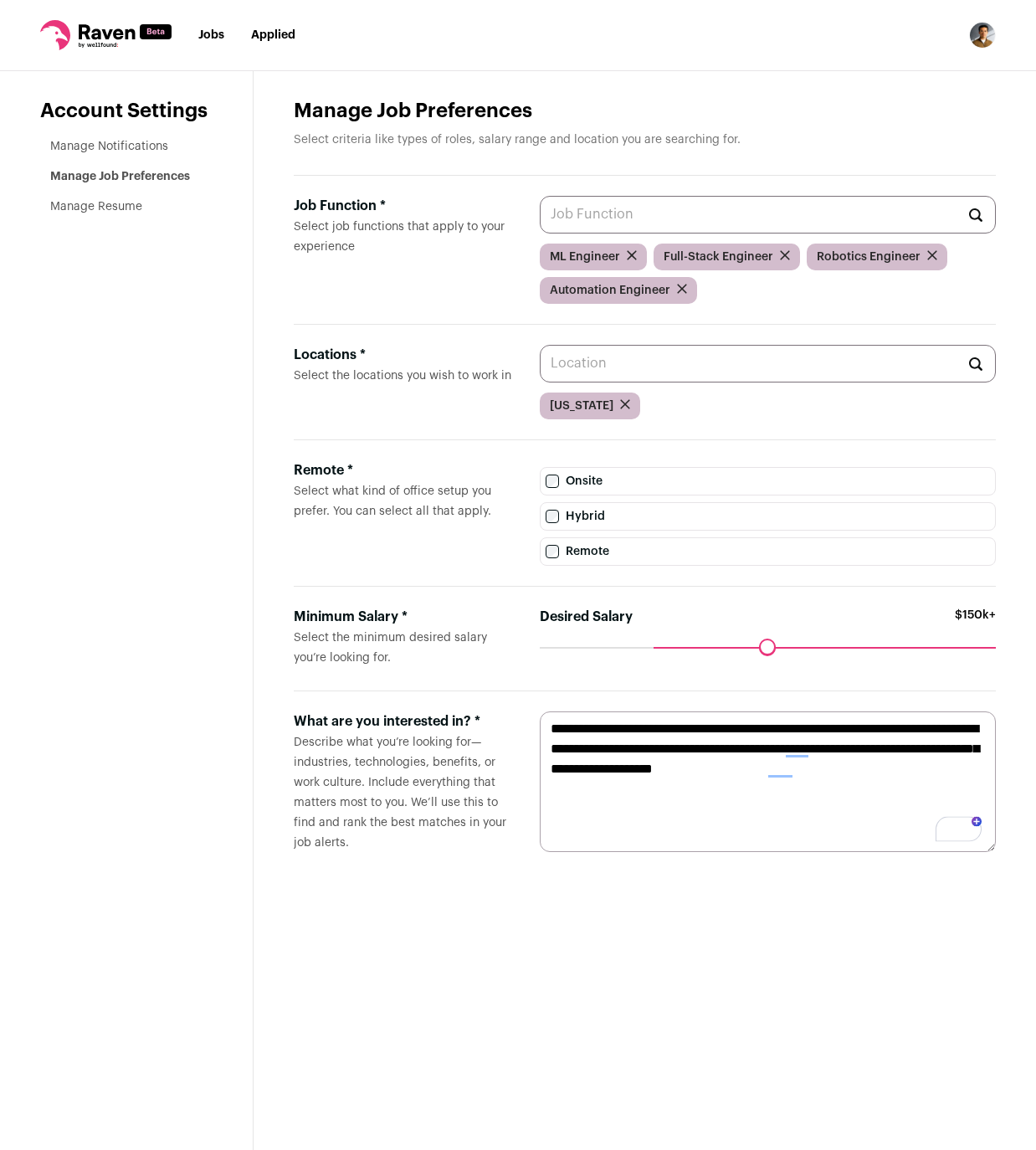
type textarea "**********"
click at [553, 1016] on main "Manage Job Preferences Select criteria like types of roles, salary range and lo…" at bounding box center [644, 610] width 782 height 1079
click at [101, 216] on aside "Account Settings Manage Notifications Manage Job Preferences Manage Resume" at bounding box center [126, 610] width 254 height 1079
click at [99, 206] on link "Manage Resume" at bounding box center [97, 207] width 92 height 12
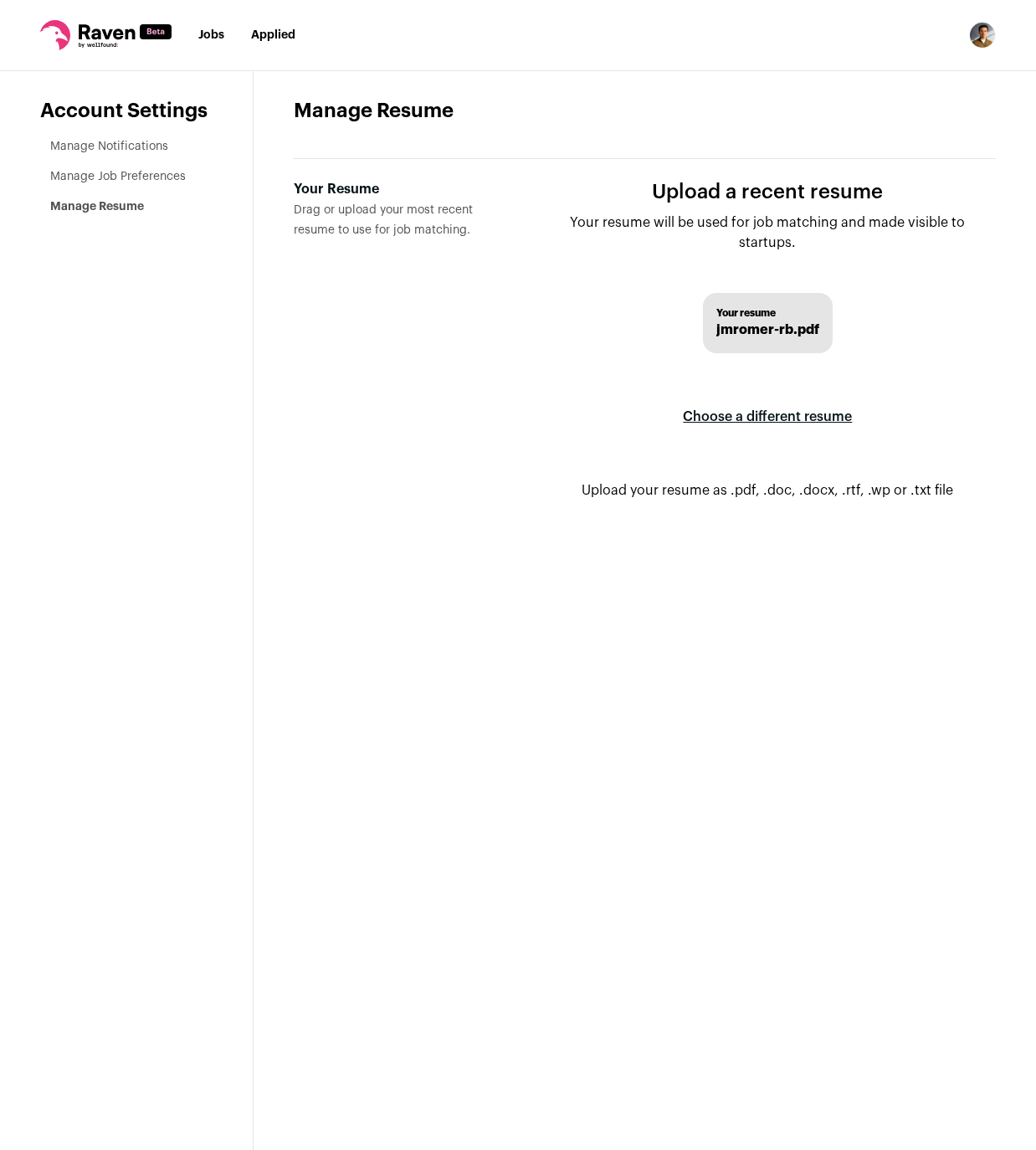
click at [779, 417] on label "Choose a different resume" at bounding box center [767, 417] width 169 height 47
click at [0, 0] on input "Your Resume Drag or upload your most recent resume to use for job matching." at bounding box center [0, 0] width 0 height 0
click at [124, 145] on link "Manage Notifications" at bounding box center [109, 146] width 118 height 12
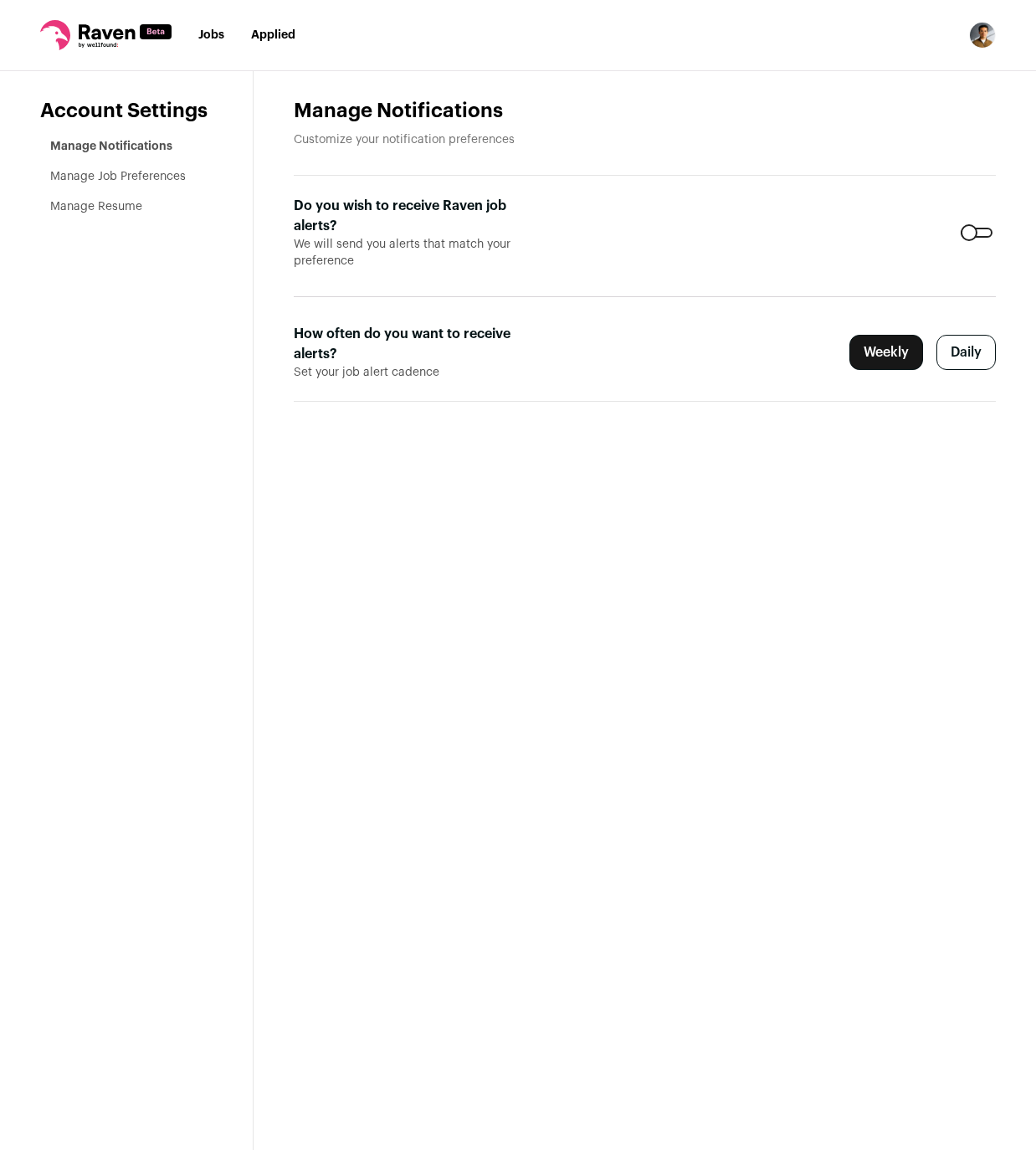
click at [158, 172] on link "Manage Job Preferences" at bounding box center [118, 176] width 135 height 12
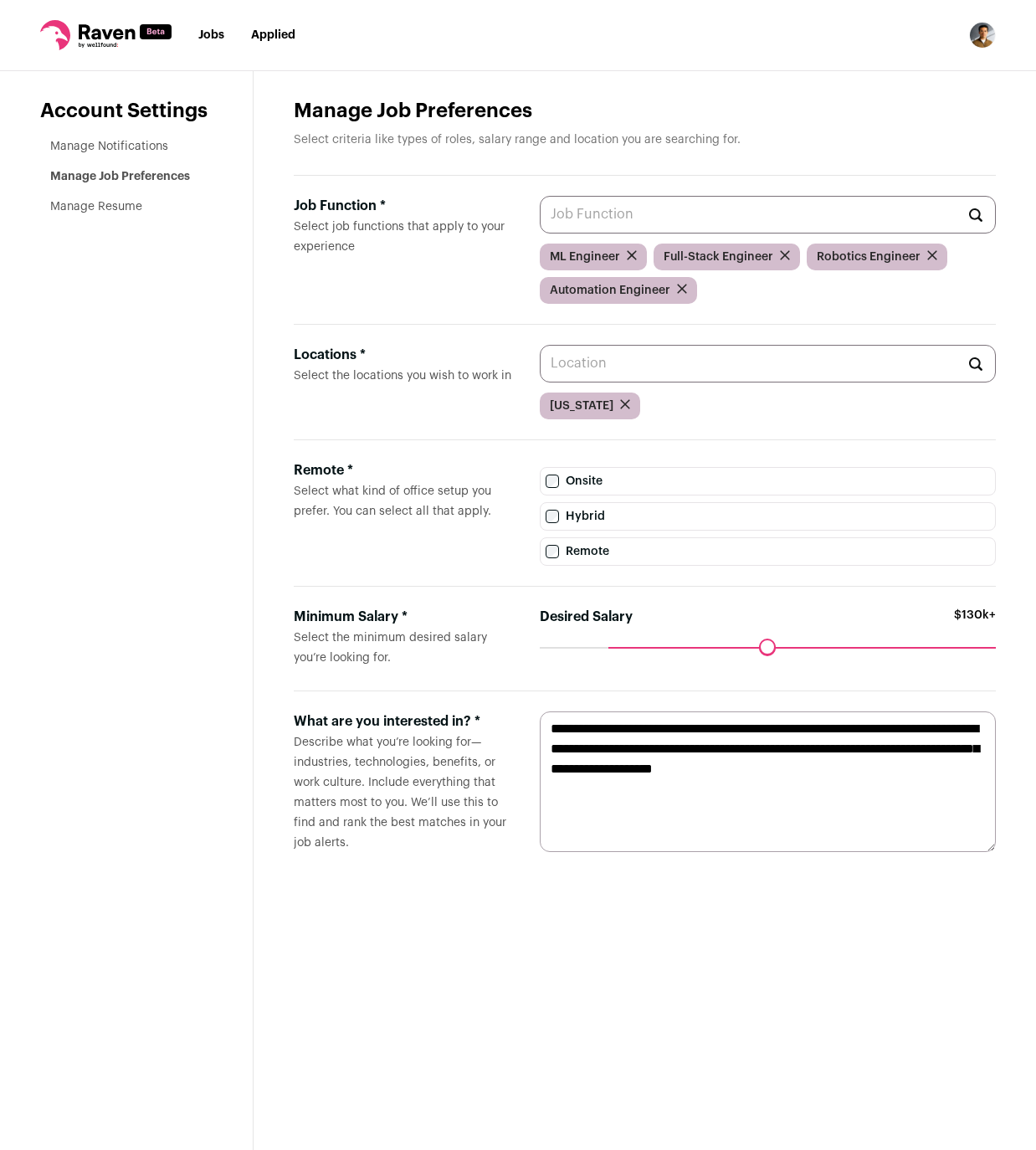
click at [781, 851] on textarea "**********" at bounding box center [767, 782] width 456 height 141
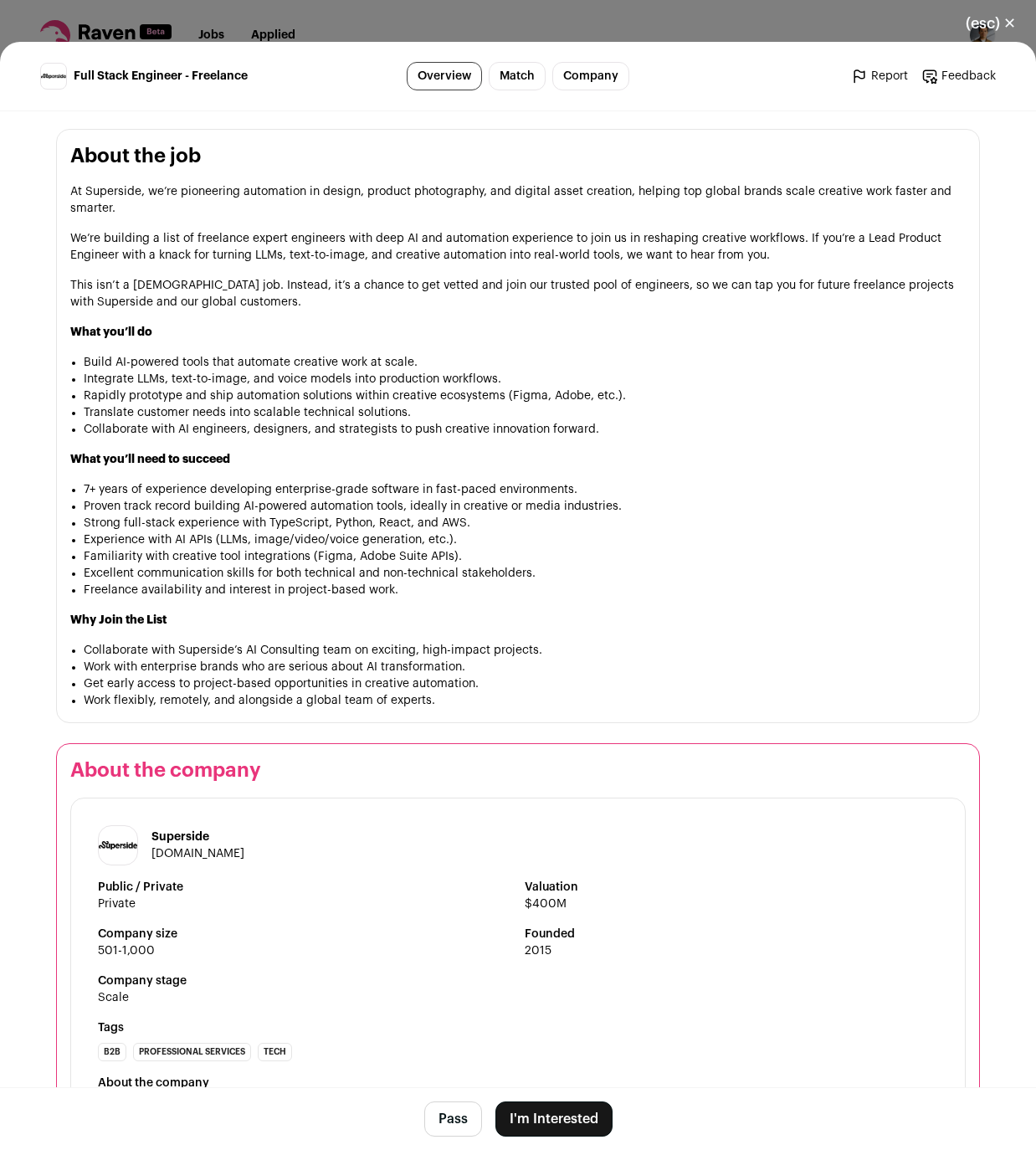
scroll to position [821, 0]
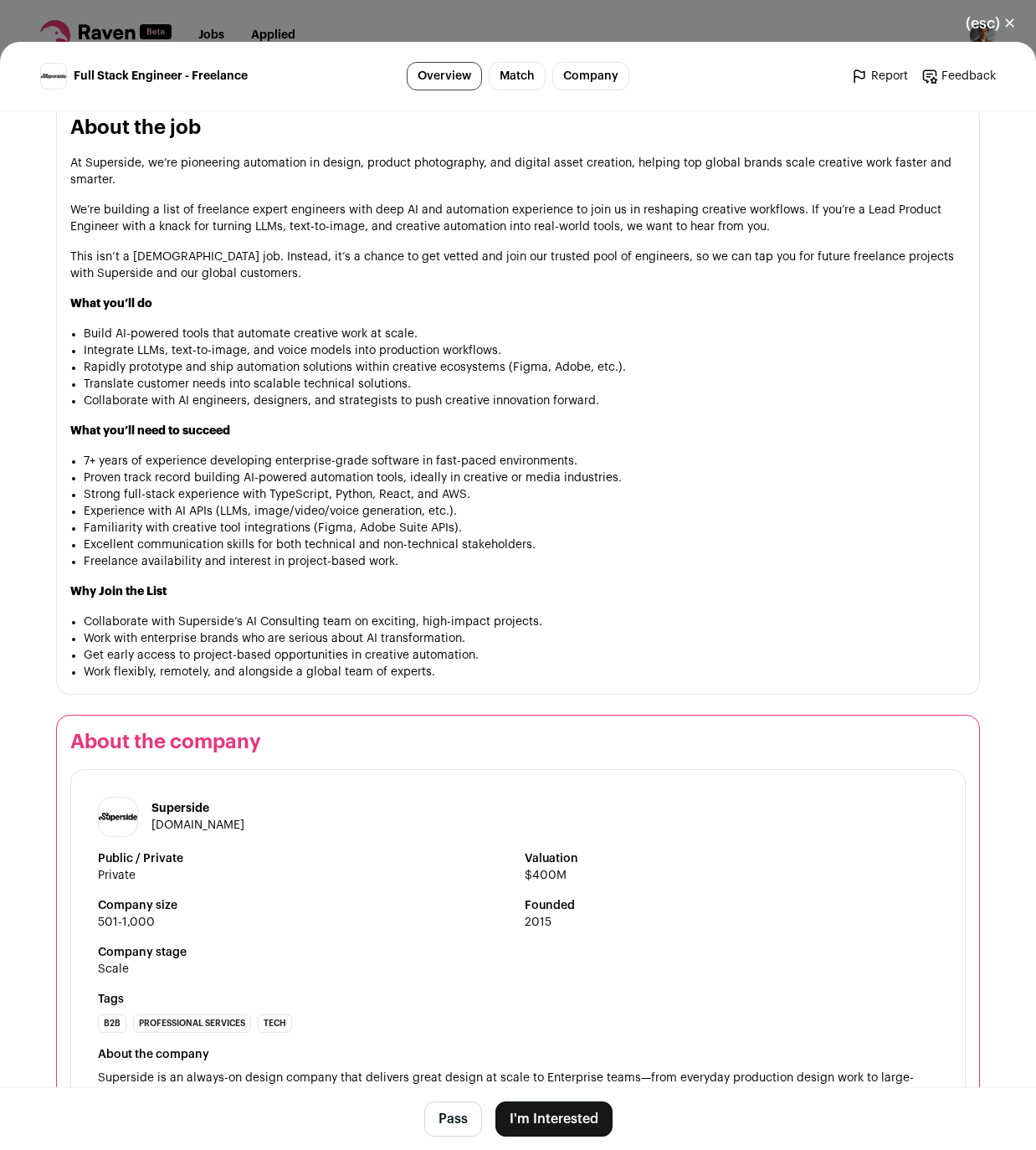
click at [362, 531] on li "Familiarity with creative tool integrations (Figma, Adobe Suite APIs)." at bounding box center [524, 528] width 882 height 17
click at [457, 1118] on button "Pass" at bounding box center [453, 1118] width 58 height 35
